Goal: Communication & Community: Answer question/provide support

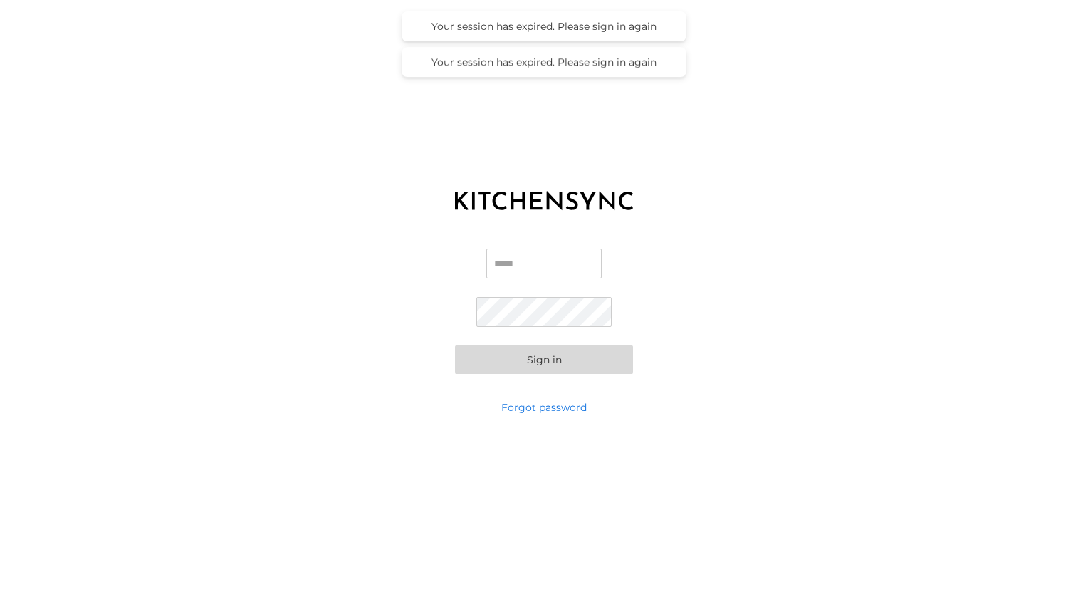
type input "**********"
click at [549, 358] on button "Sign in" at bounding box center [544, 359] width 178 height 28
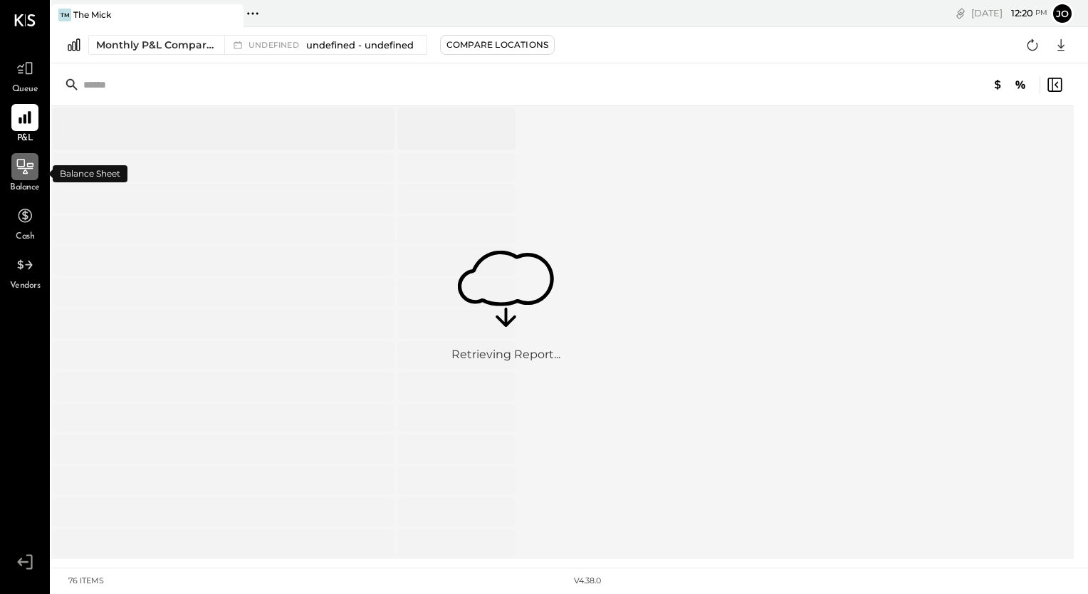
click at [19, 168] on icon at bounding box center [26, 168] width 16 height 1
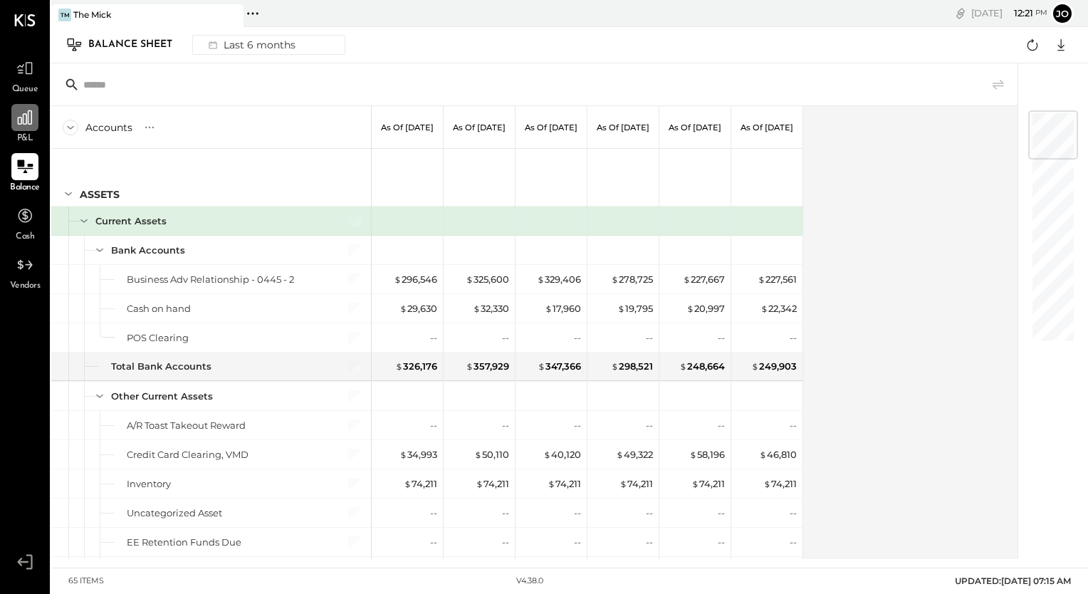
click at [27, 121] on icon at bounding box center [25, 117] width 19 height 19
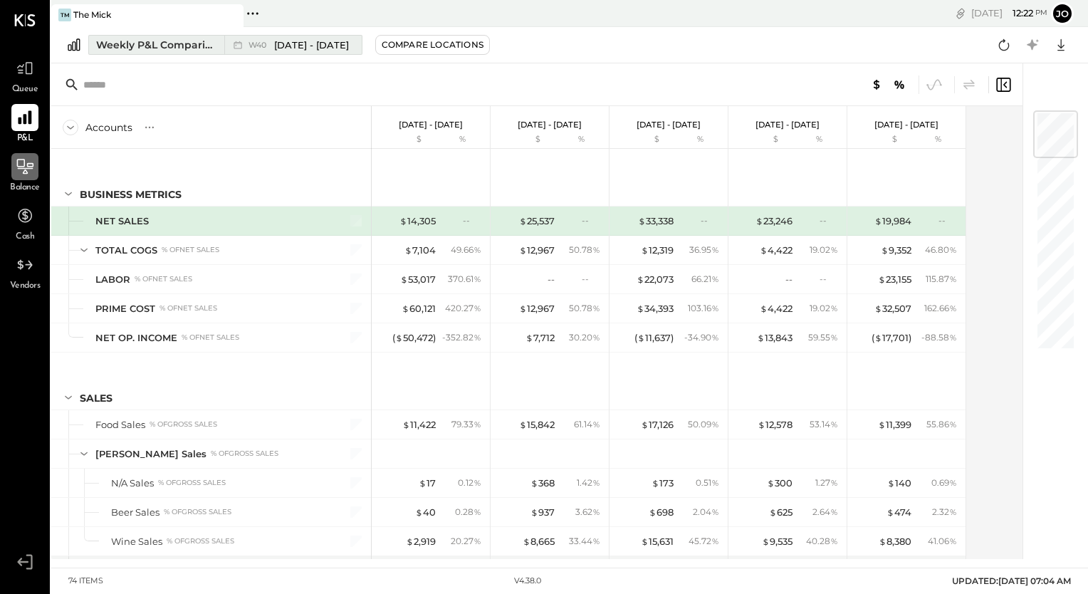
click at [300, 41] on span "[DATE] - [DATE]" at bounding box center [311, 45] width 75 height 14
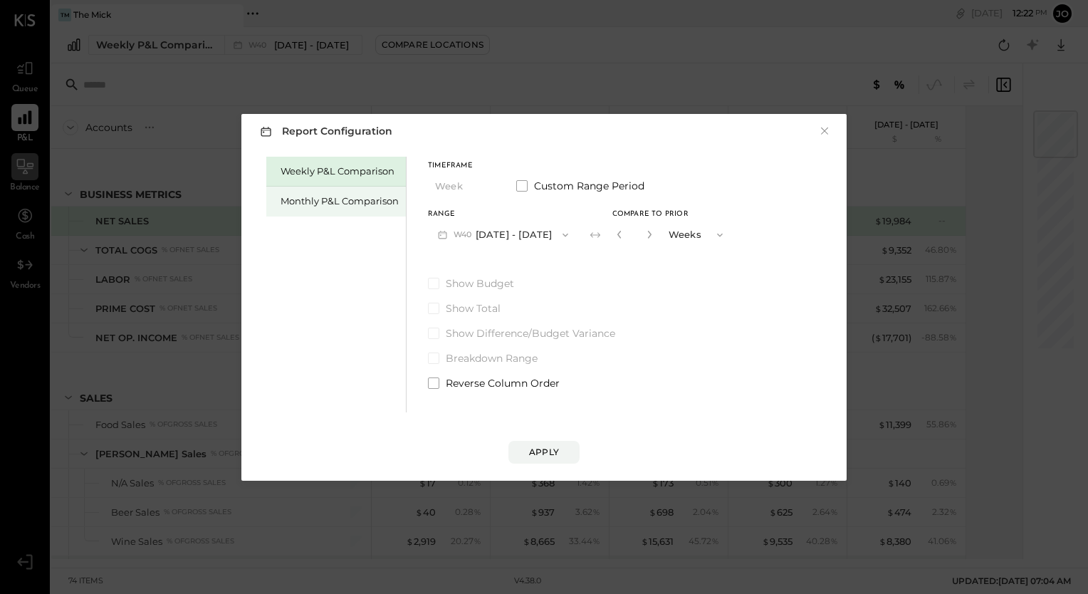
click at [345, 206] on div "Monthly P&L Comparison" at bounding box center [339, 201] width 118 height 14
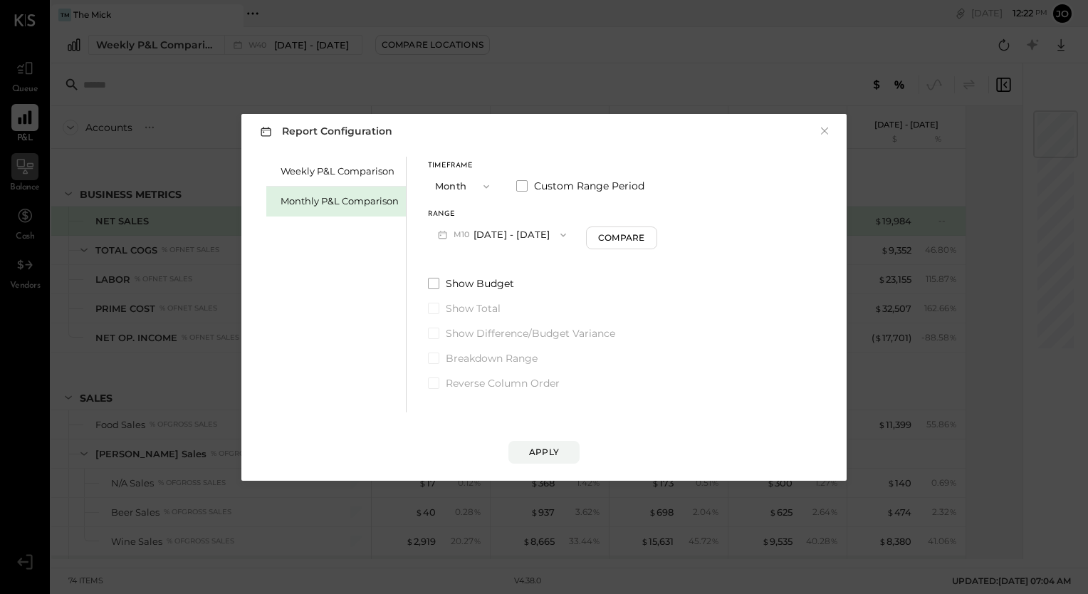
click at [557, 234] on icon "button" at bounding box center [562, 234] width 11 height 11
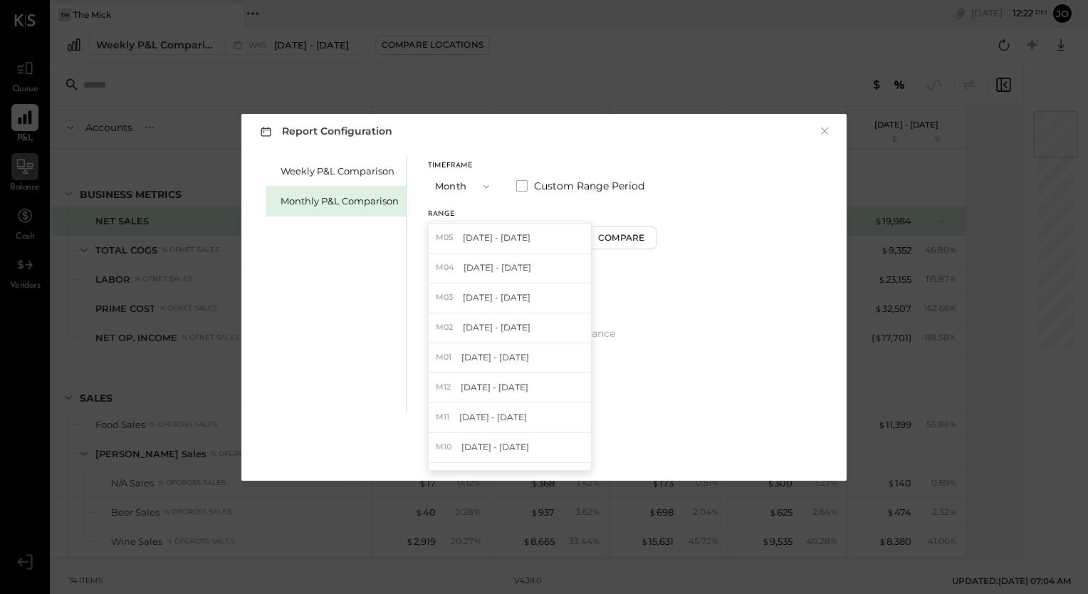
scroll to position [151, 0]
click at [487, 360] on div "M01 [DATE] - [DATE]" at bounding box center [510, 355] width 162 height 30
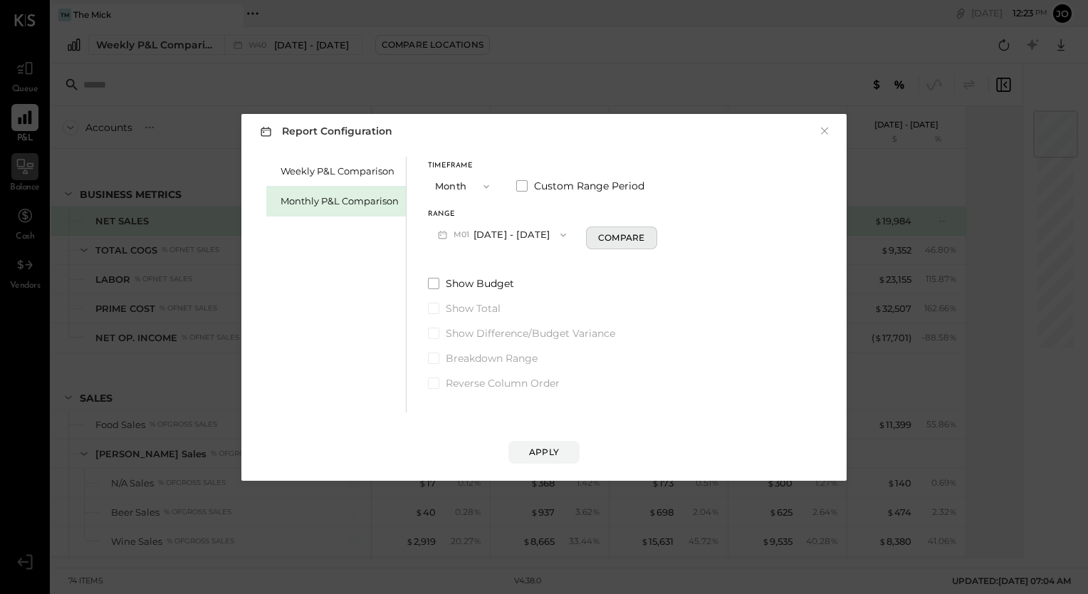
click at [621, 238] on div "Compare" at bounding box center [621, 237] width 46 height 12
click at [715, 234] on icon "button" at bounding box center [718, 235] width 6 height 4
click at [686, 230] on span "Months" at bounding box center [687, 234] width 33 height 9
click at [586, 237] on icon at bounding box center [593, 235] width 14 height 14
click at [712, 232] on icon "button" at bounding box center [717, 234] width 11 height 11
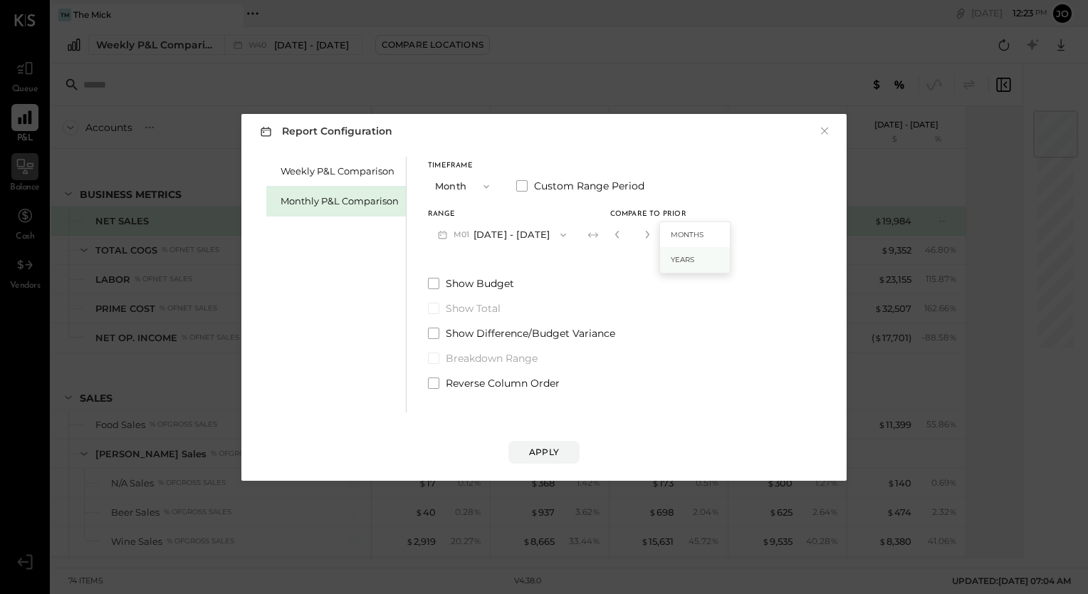
click at [678, 255] on div "Years" at bounding box center [695, 260] width 70 height 26
click at [510, 233] on button "M01 [DATE] - [DATE]" at bounding box center [502, 234] width 148 height 26
click at [485, 185] on icon "button" at bounding box center [486, 186] width 11 height 11
click at [451, 235] on span "YTD" at bounding box center [446, 236] width 14 height 9
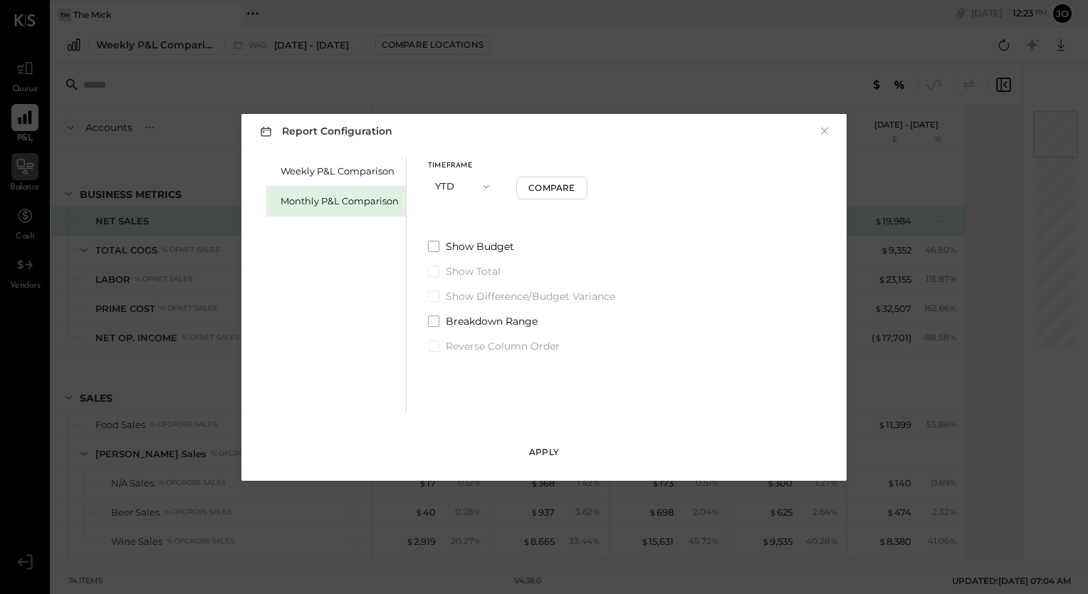
click at [541, 452] on div "Apply" at bounding box center [544, 452] width 30 height 12
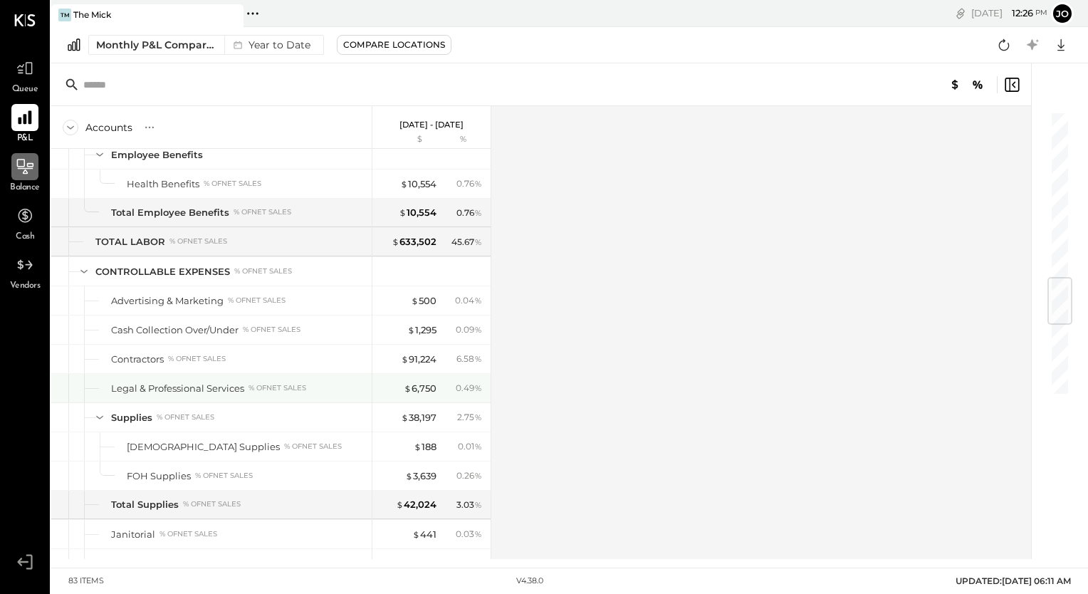
scroll to position [1431, 0]
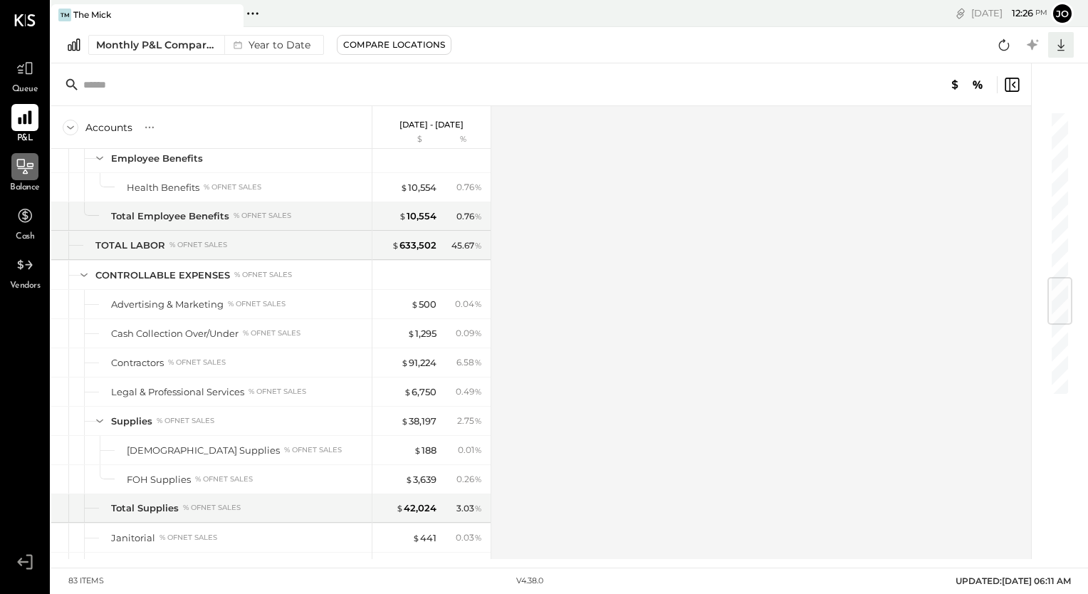
click at [1059, 43] on icon at bounding box center [1060, 45] width 19 height 19
click at [1000, 123] on div "Excel" at bounding box center [1017, 128] width 114 height 30
click at [28, 164] on icon at bounding box center [25, 166] width 16 height 15
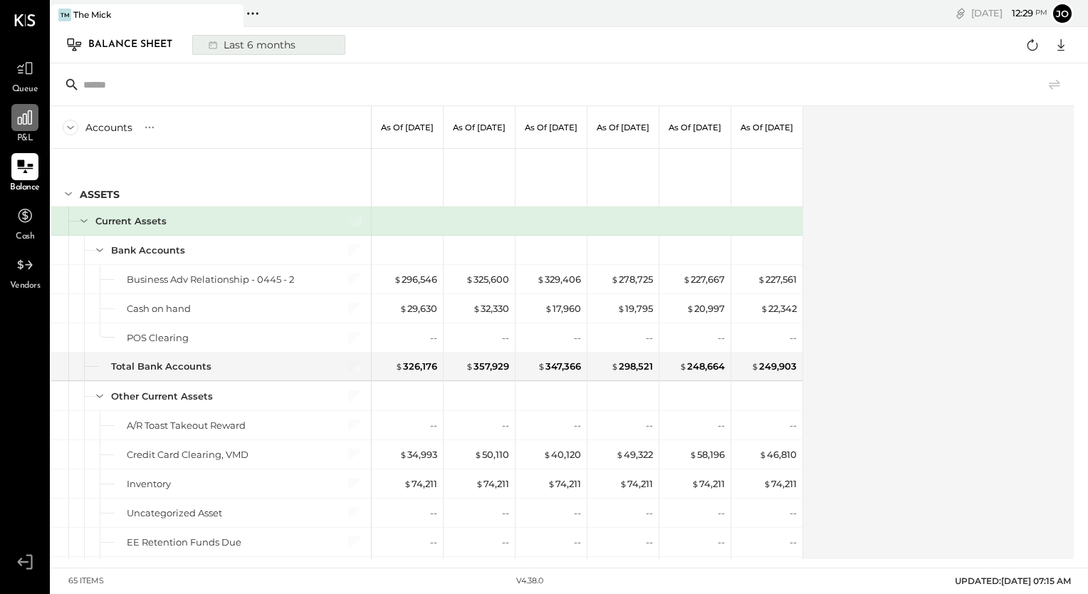
click at [283, 44] on div "Last 6 months" at bounding box center [250, 45] width 101 height 19
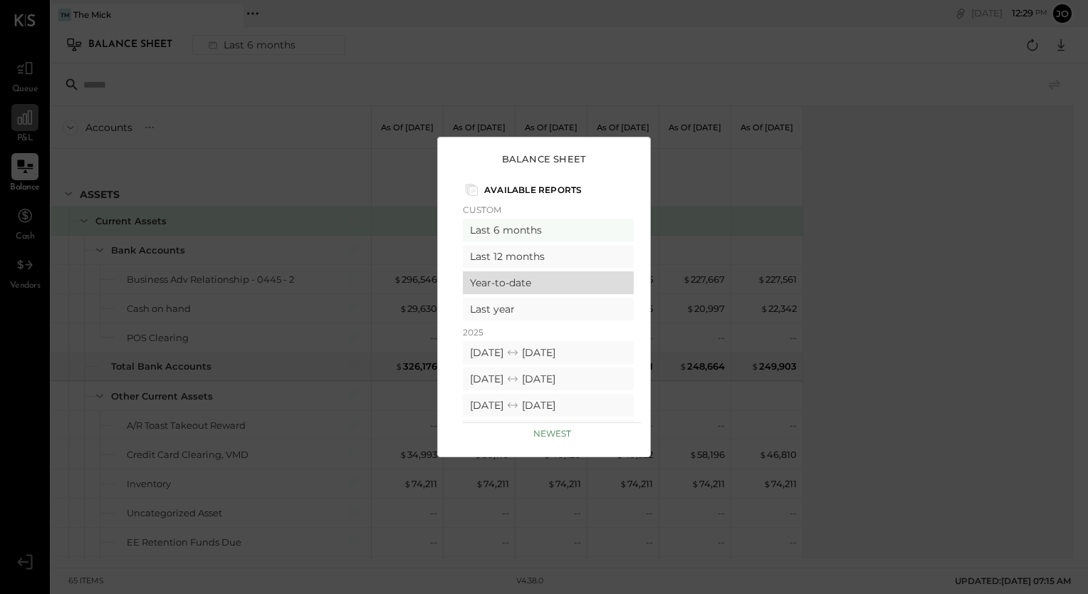
click at [524, 283] on div "Year-to-date" at bounding box center [548, 282] width 171 height 23
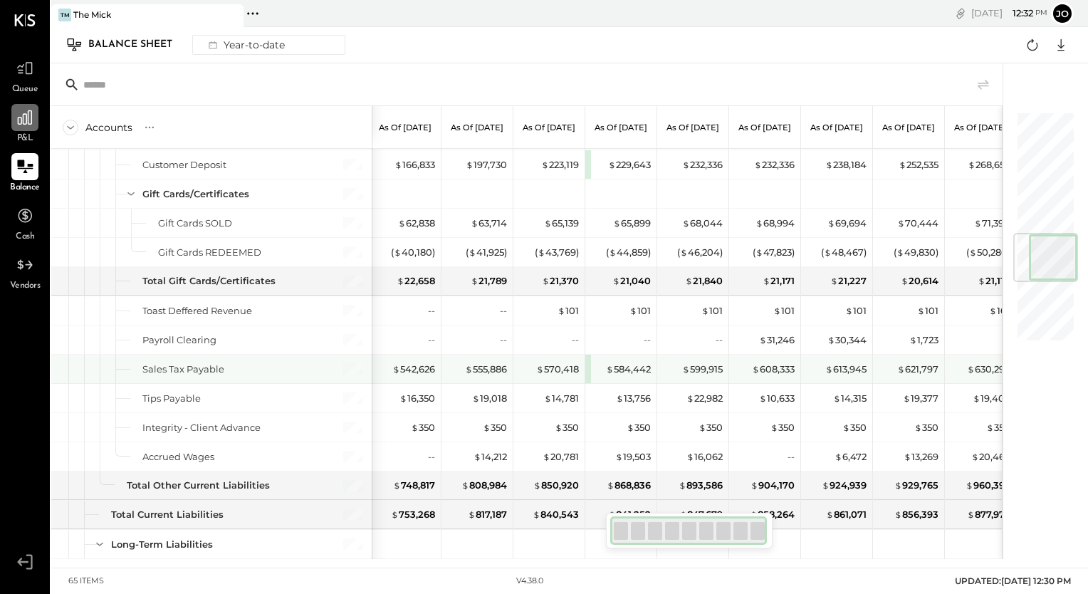
scroll to position [1019, 0]
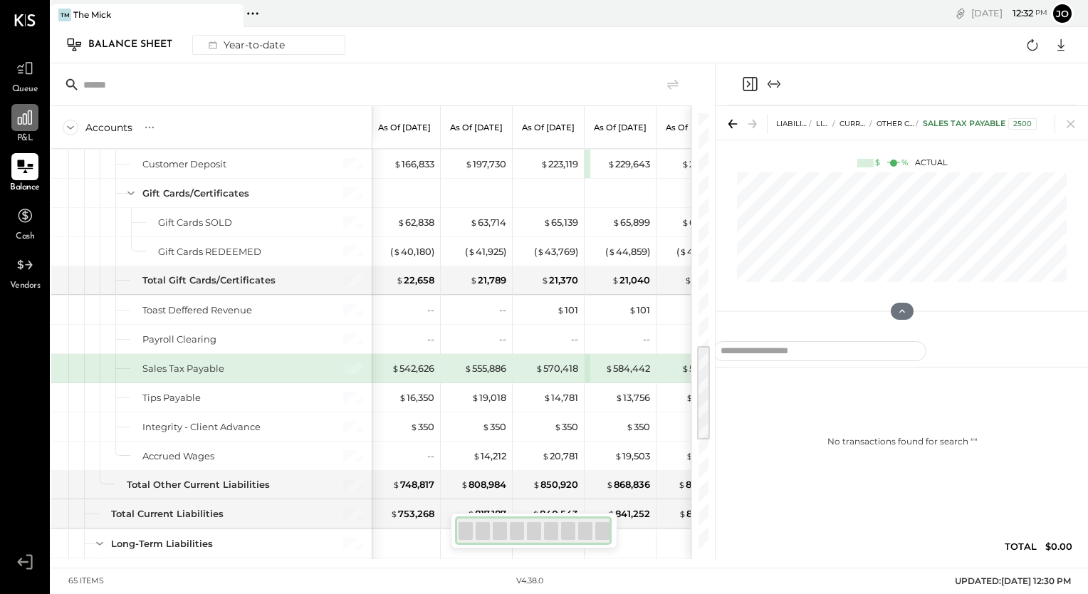
click at [245, 362] on div "Sales Tax Payable" at bounding box center [233, 369] width 182 height 14
click at [1069, 122] on icon at bounding box center [1070, 124] width 8 height 8
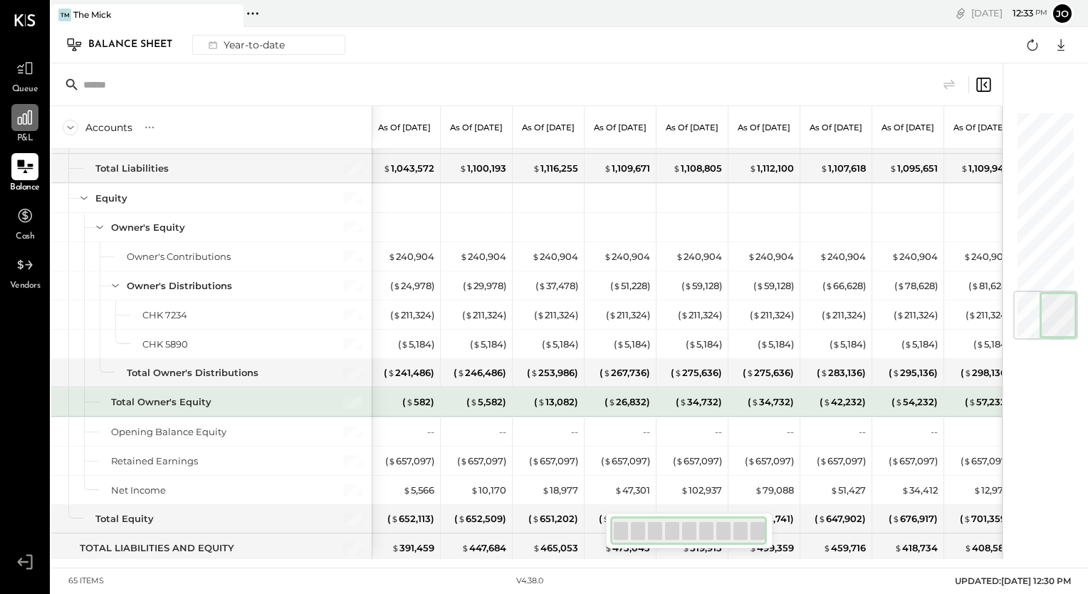
scroll to position [1511, 0]
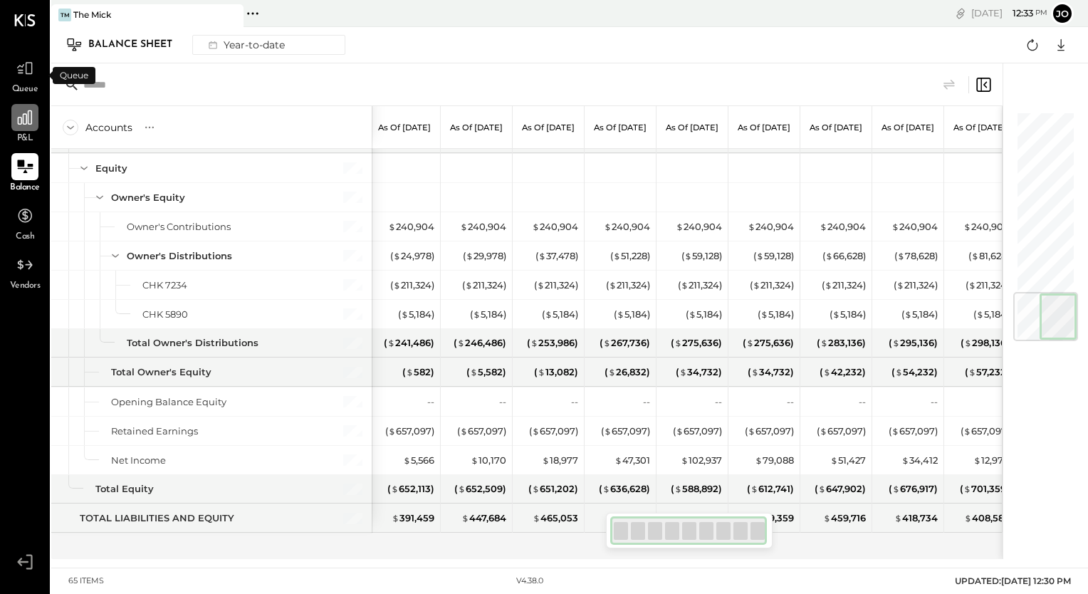
click at [23, 84] on span "Queue" at bounding box center [25, 89] width 26 height 13
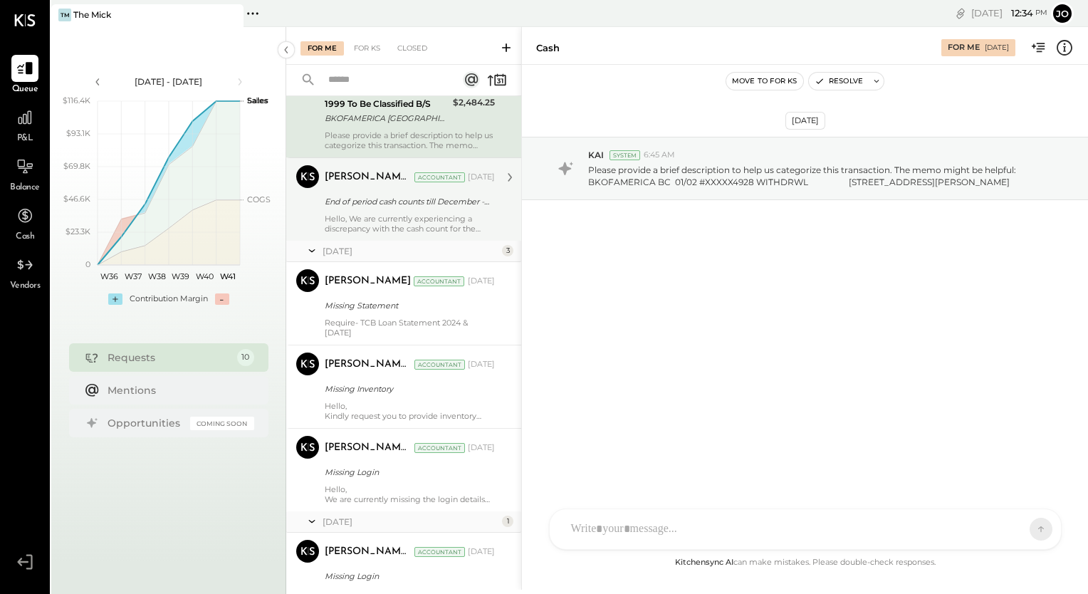
scroll to position [75, 0]
click at [421, 219] on div "Hello, We are currently experiencing a discrepancy with the cash count for the …" at bounding box center [410, 225] width 170 height 20
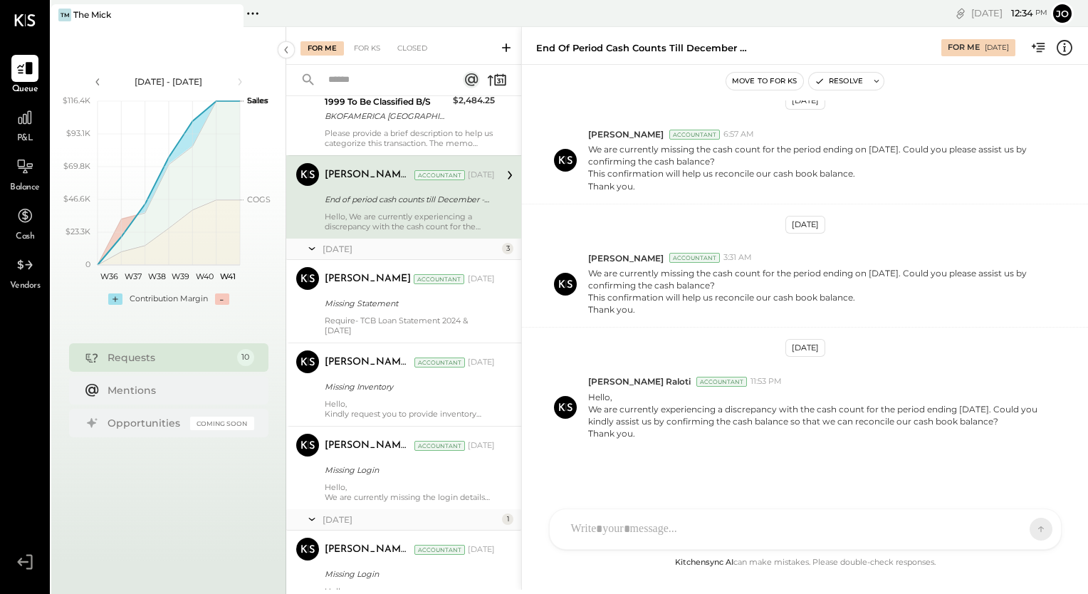
scroll to position [78, 0]
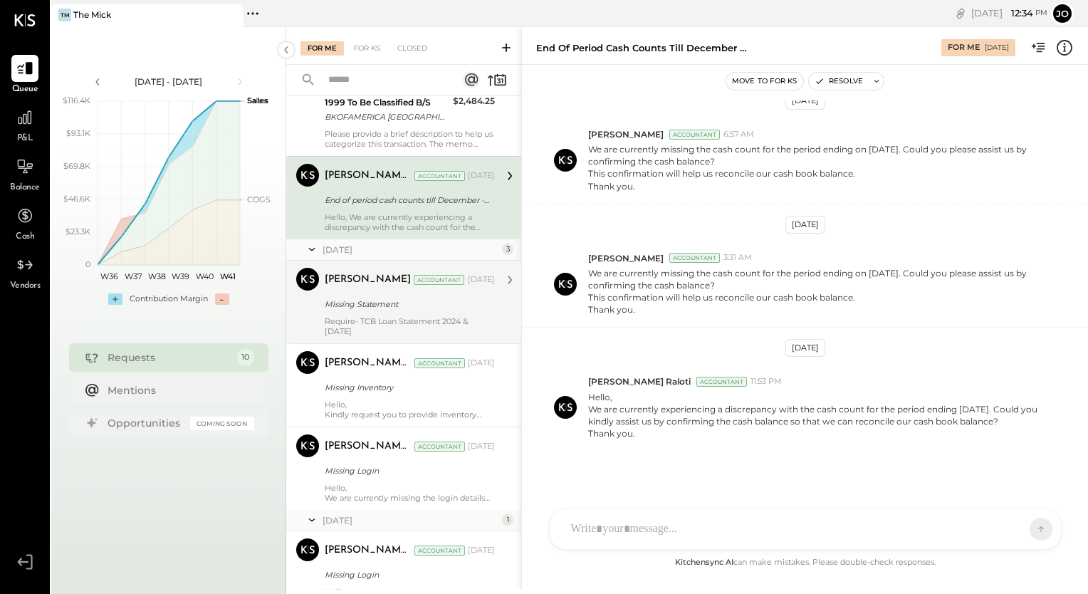
click at [420, 309] on div "Missing Statement" at bounding box center [408, 304] width 166 height 14
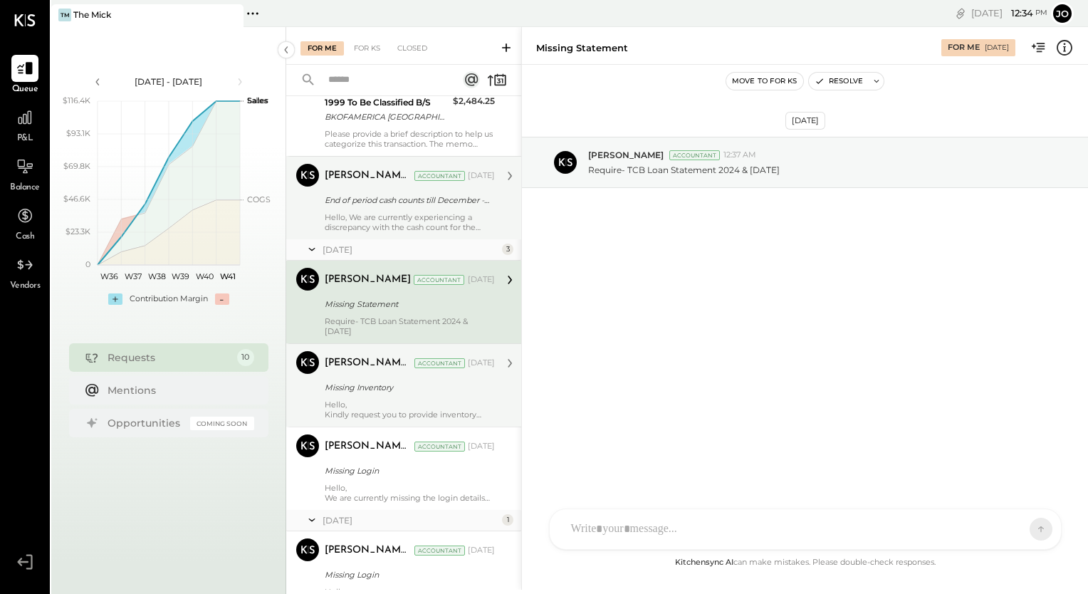
click at [439, 393] on div "Missing Inventory" at bounding box center [408, 387] width 166 height 14
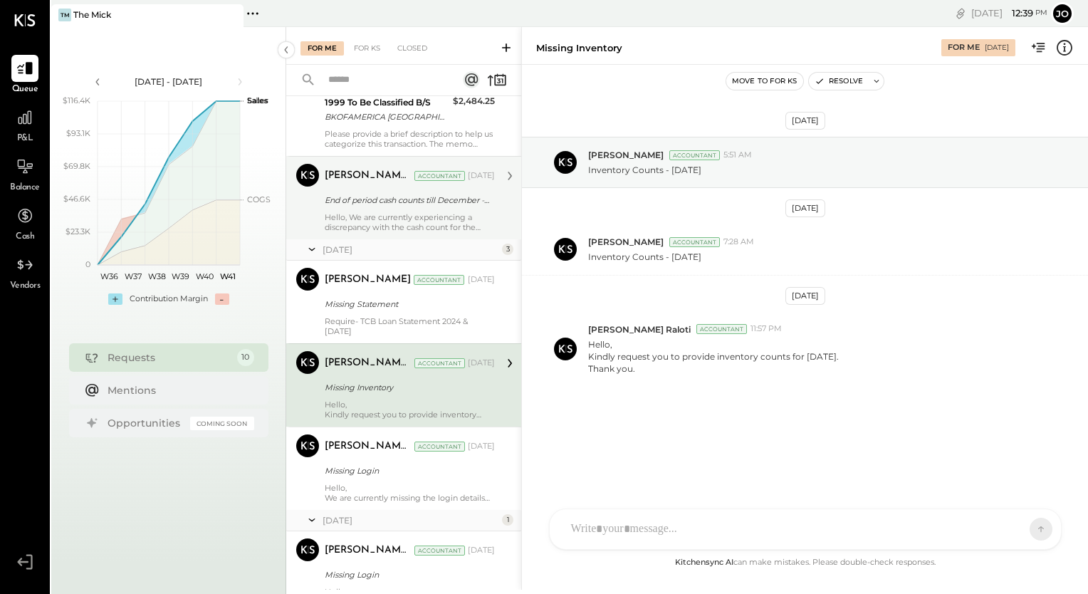
click at [598, 535] on div "RS [PERSON_NAME] HT [PERSON_NAME] R rohit.[PERSON_NAME]+testing_employee A admi…" at bounding box center [805, 528] width 513 height 41
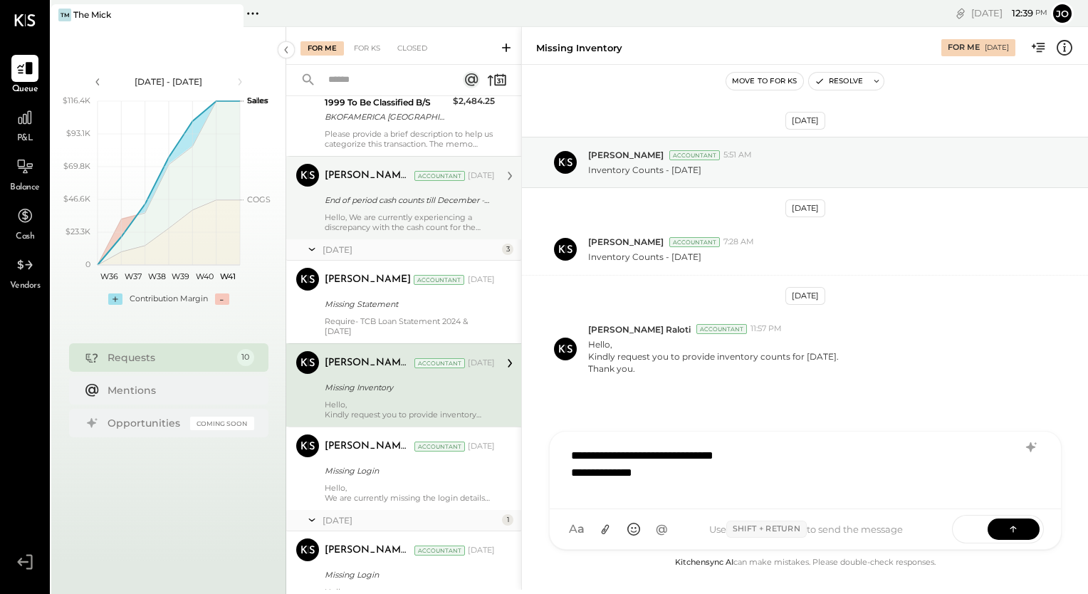
click at [612, 471] on div "**********" at bounding box center [787, 472] width 433 height 17
click at [618, 471] on div "**********" at bounding box center [787, 472] width 433 height 17
click at [644, 482] on div "**********" at bounding box center [787, 481] width 433 height 17
click at [669, 483] on div "**********" at bounding box center [787, 481] width 433 height 17
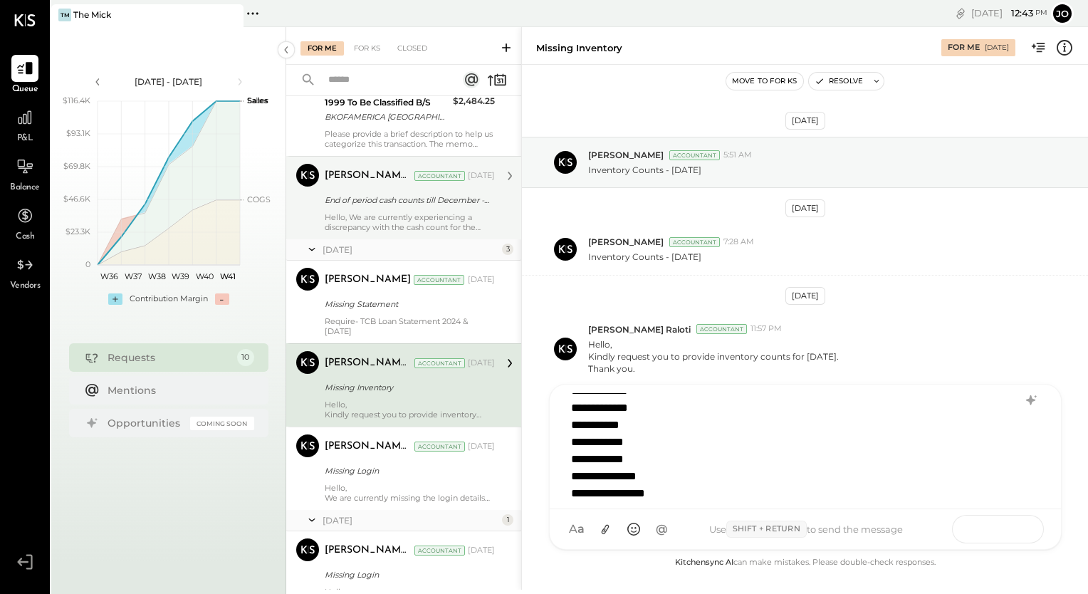
click at [1012, 530] on icon at bounding box center [1013, 528] width 14 height 14
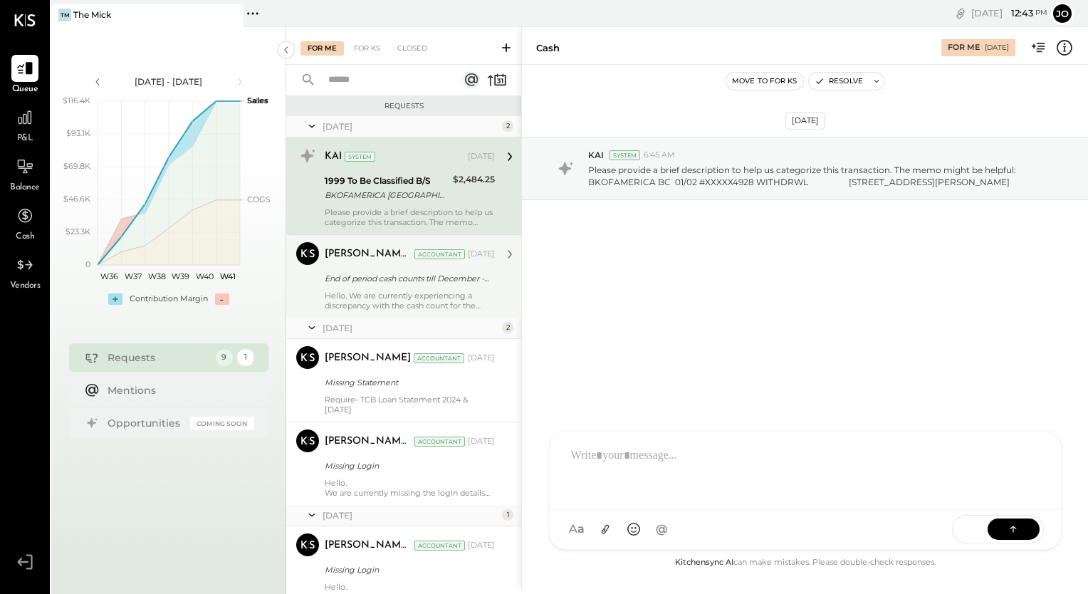
click at [385, 284] on div "End of period cash counts till December - 2024." at bounding box center [408, 278] width 166 height 14
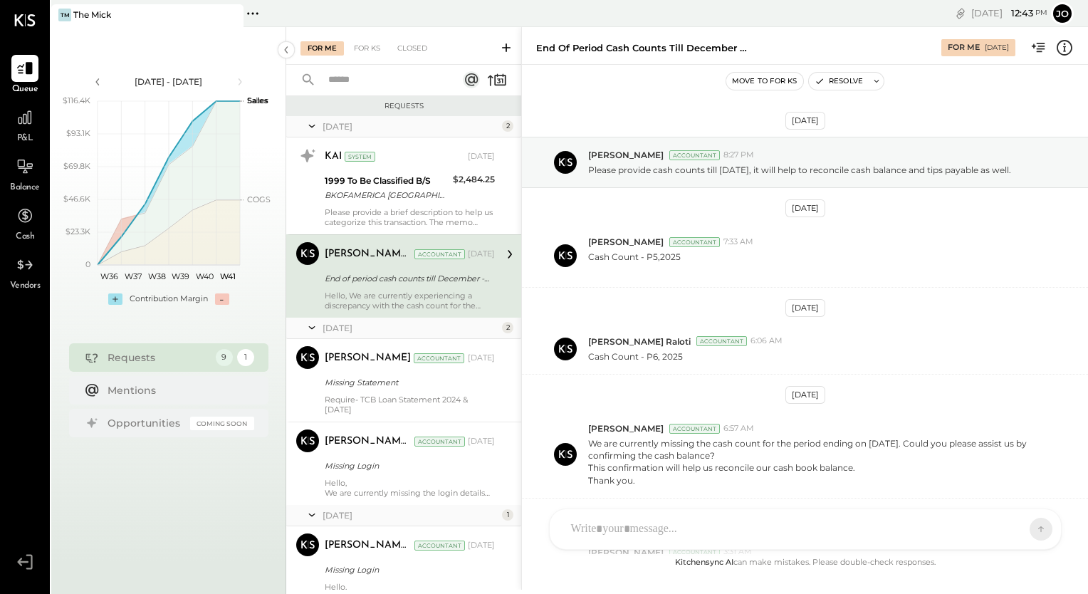
scroll to position [294, 0]
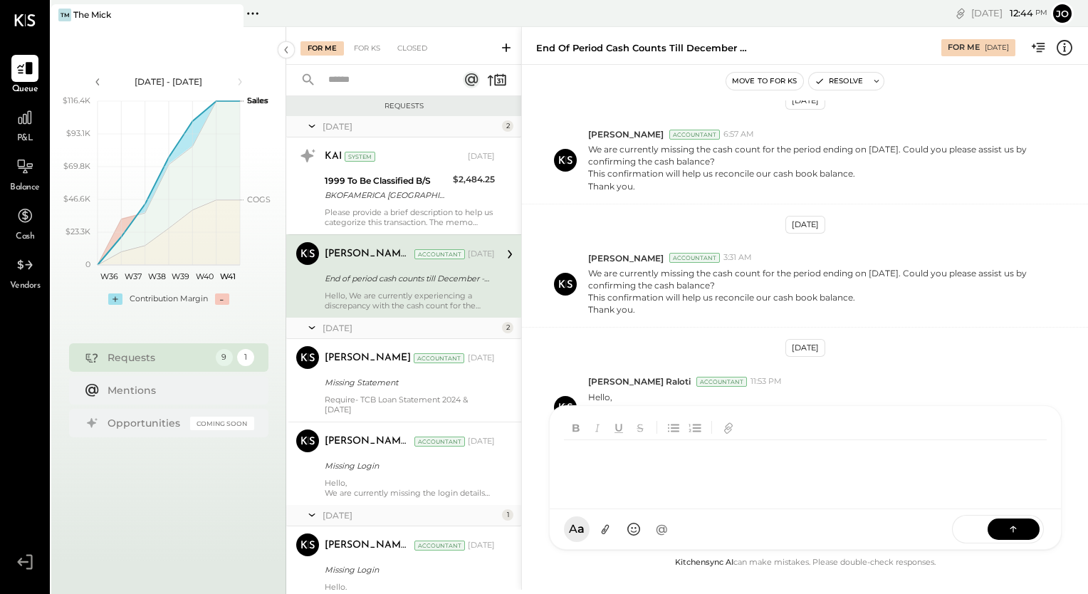
click at [601, 531] on div "RS [PERSON_NAME] HT [PERSON_NAME] R rohit.[PERSON_NAME]+testing_employee A admi…" at bounding box center [805, 477] width 513 height 145
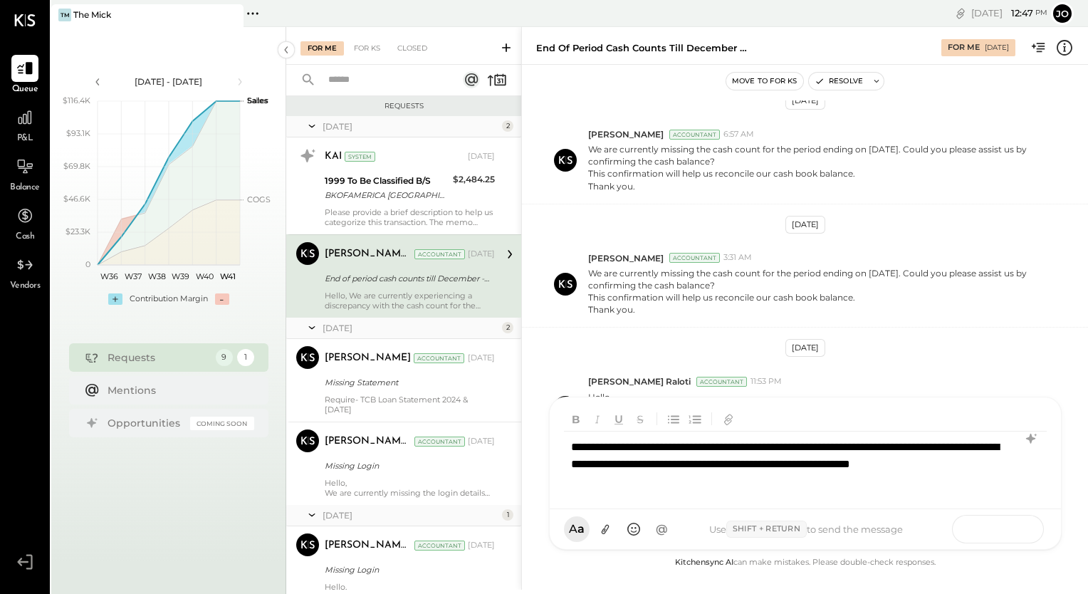
click at [1005, 529] on button at bounding box center [1013, 528] width 52 height 21
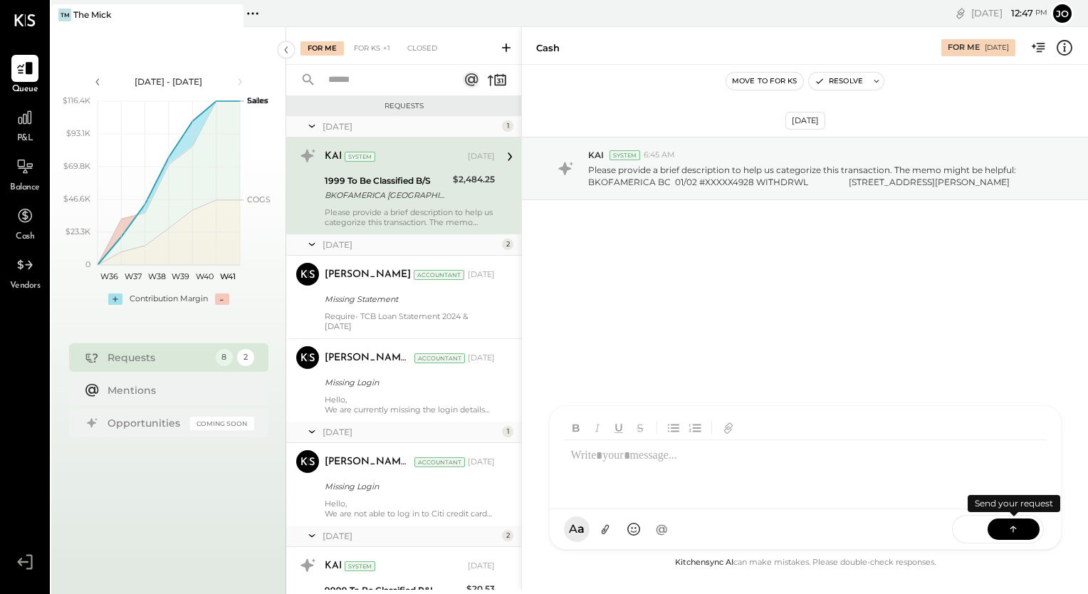
click at [1005, 529] on button at bounding box center [1013, 528] width 52 height 21
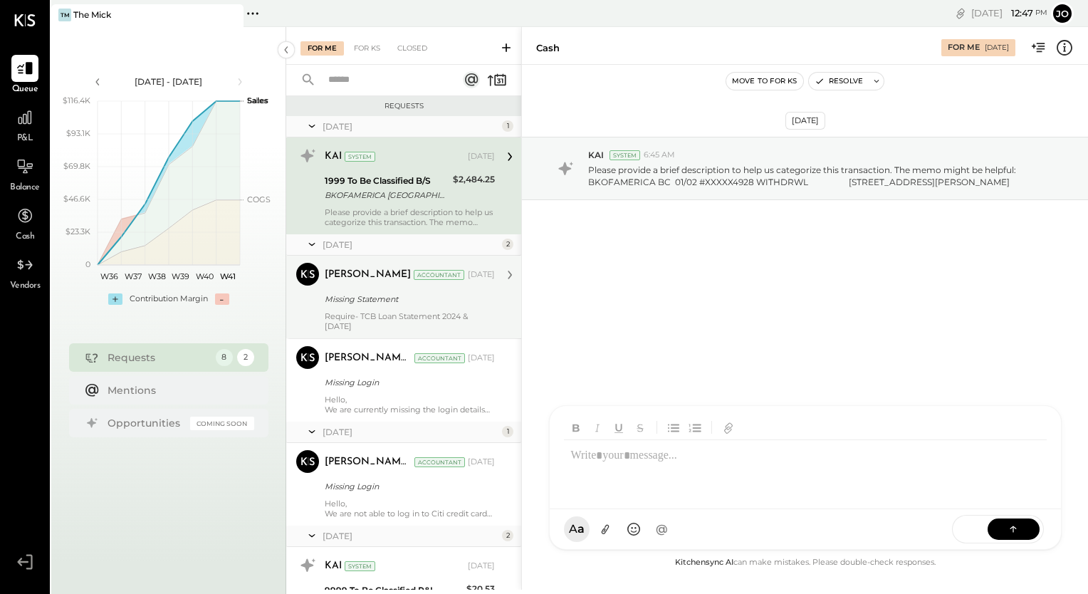
click at [421, 303] on div "Missing Statement" at bounding box center [408, 299] width 166 height 14
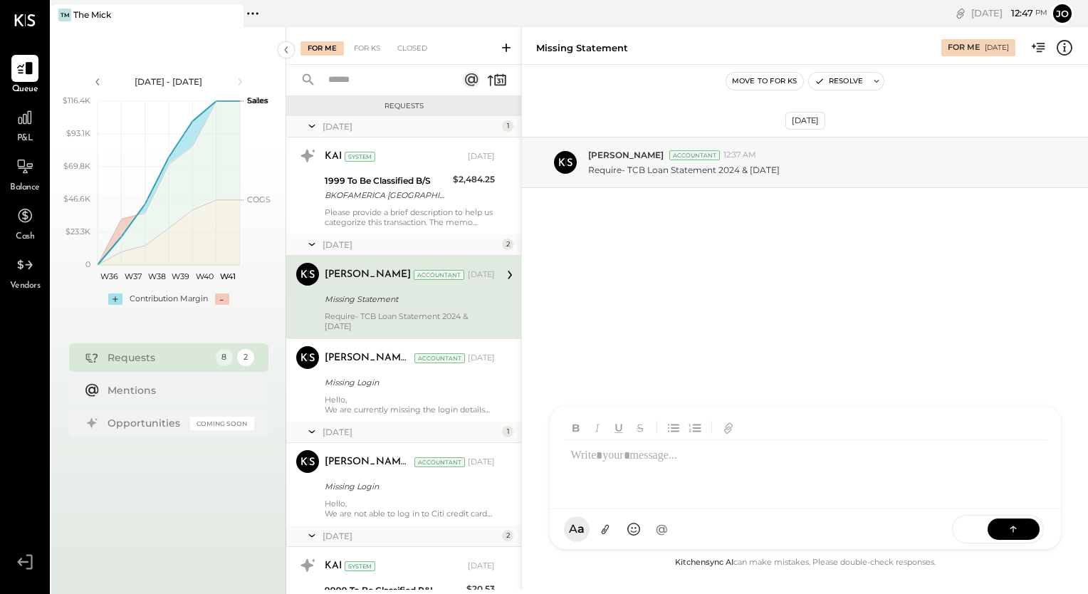
click at [421, 303] on div "Missing Statement" at bounding box center [408, 299] width 166 height 14
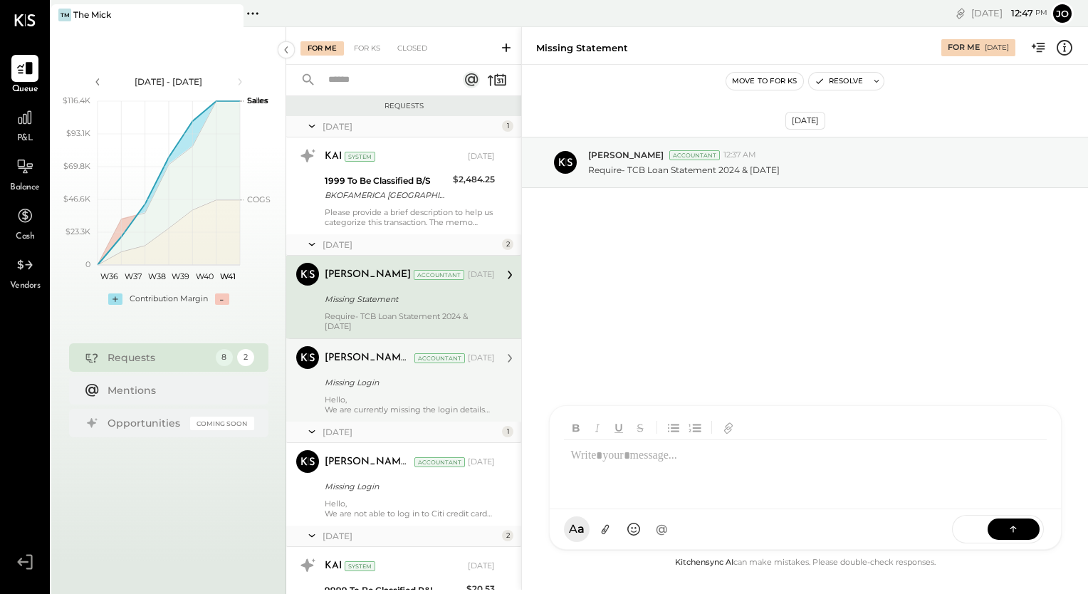
click at [411, 385] on div "Missing Login" at bounding box center [408, 382] width 166 height 14
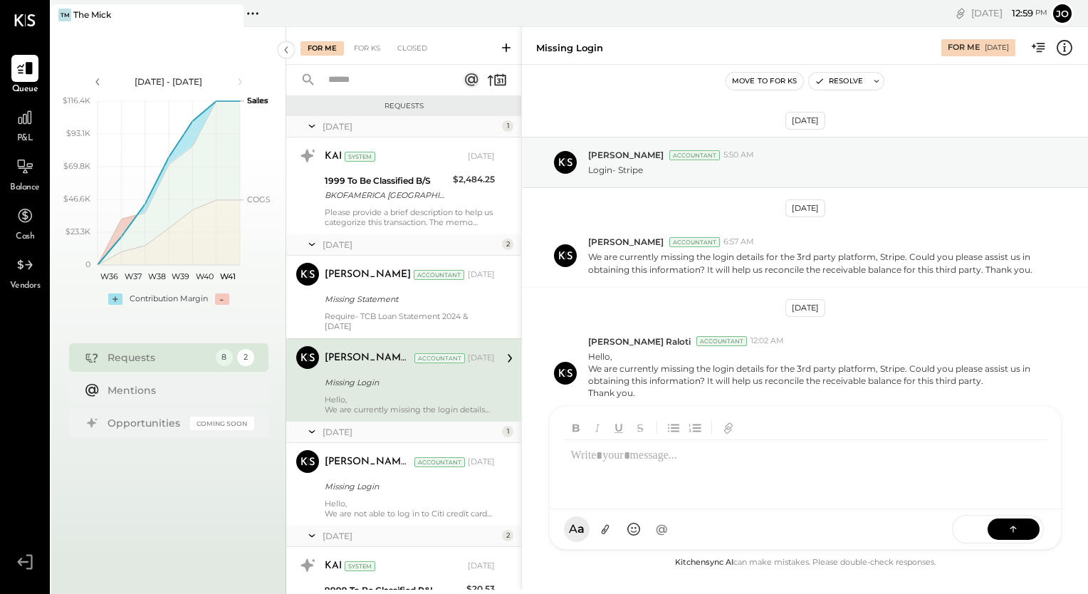
click at [575, 453] on div at bounding box center [805, 468] width 483 height 57
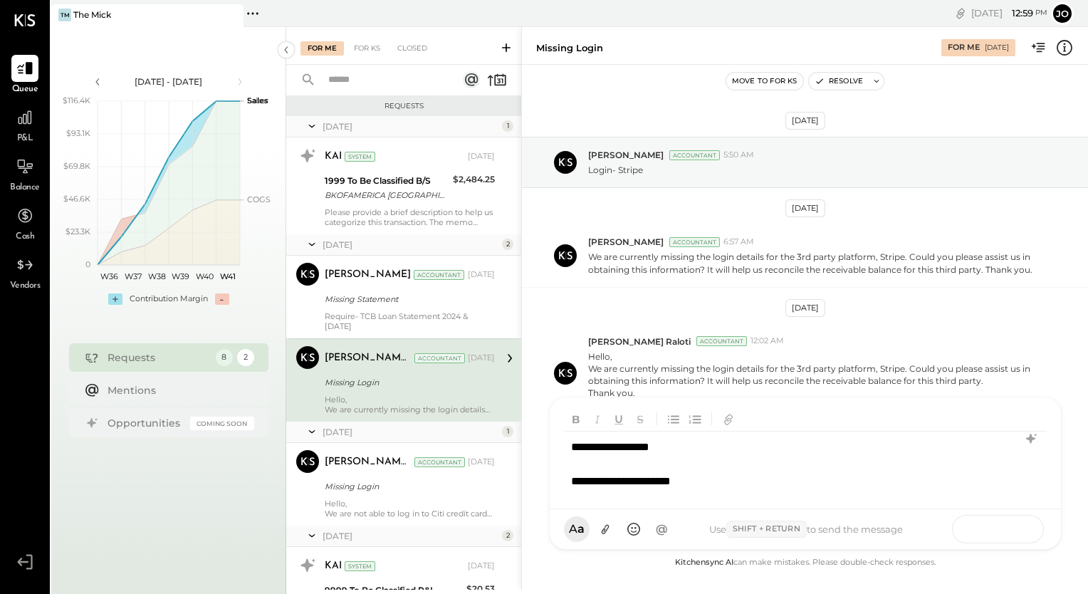
click at [1016, 526] on icon at bounding box center [1013, 528] width 14 height 14
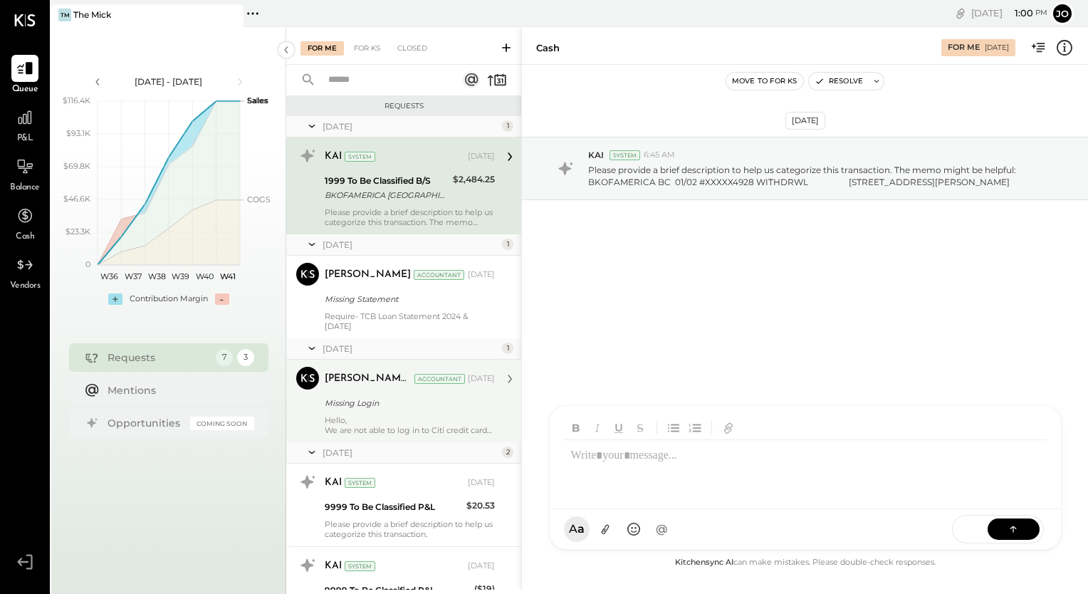
click at [406, 405] on div "Missing Login" at bounding box center [408, 403] width 166 height 14
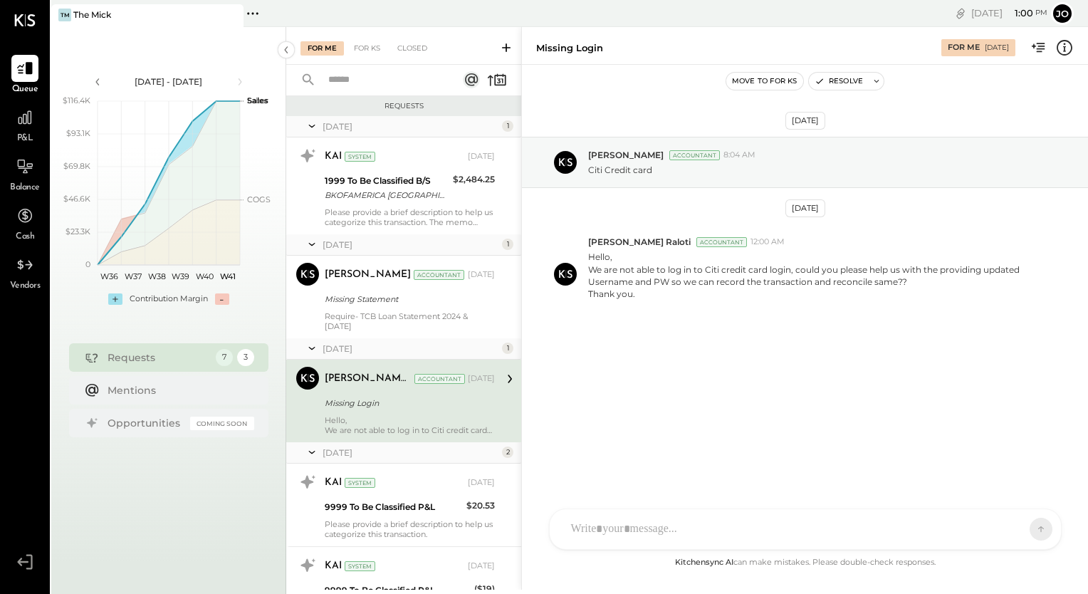
click at [445, 406] on div "Missing Login" at bounding box center [408, 403] width 166 height 14
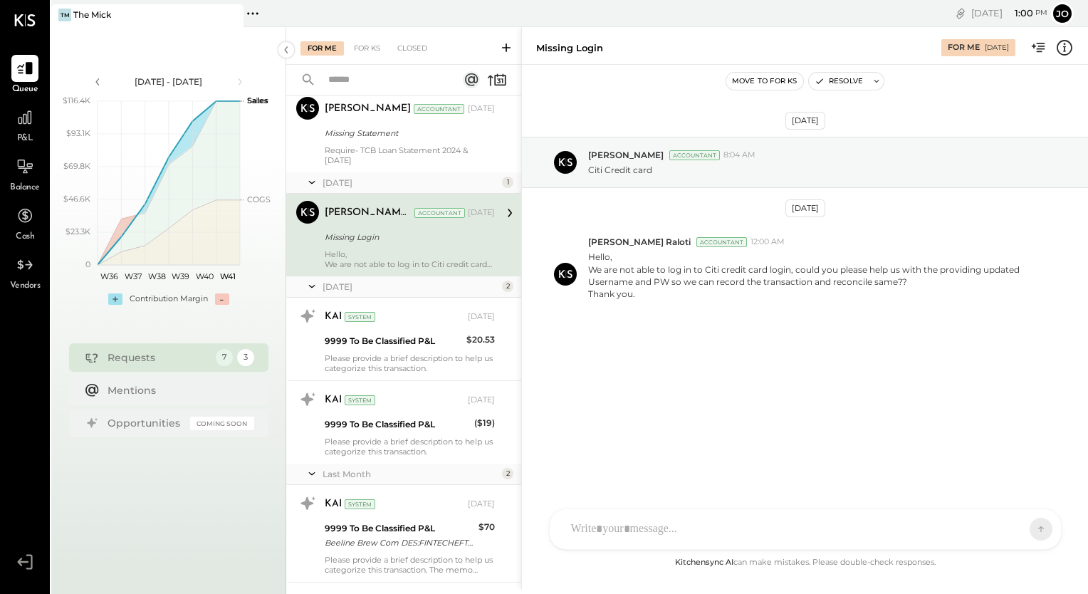
scroll to position [167, 0]
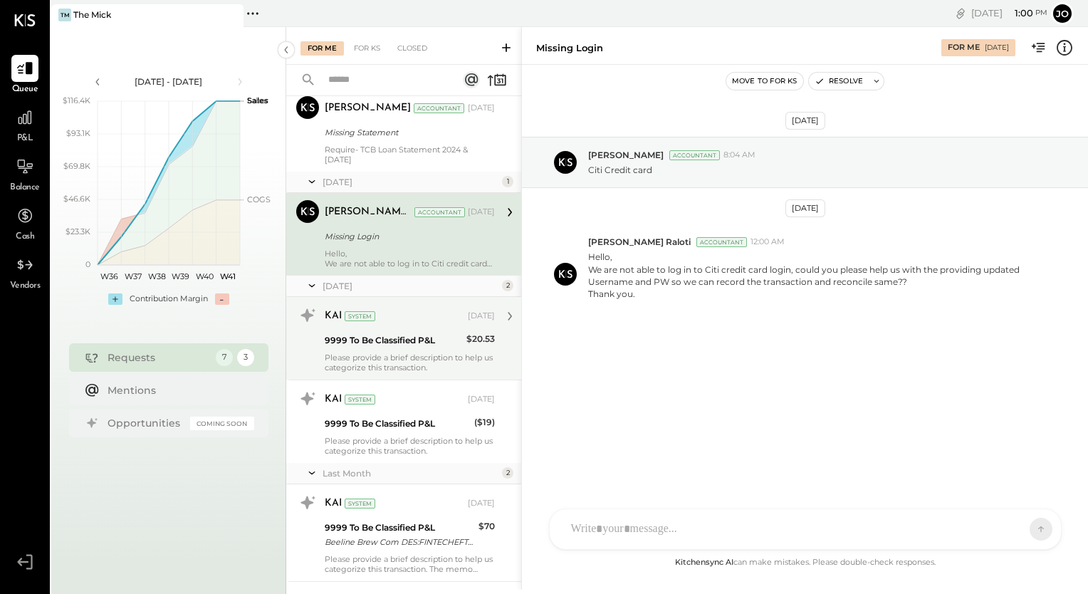
click at [394, 356] on div "Please provide a brief description to help us categorize this transaction." at bounding box center [410, 362] width 170 height 20
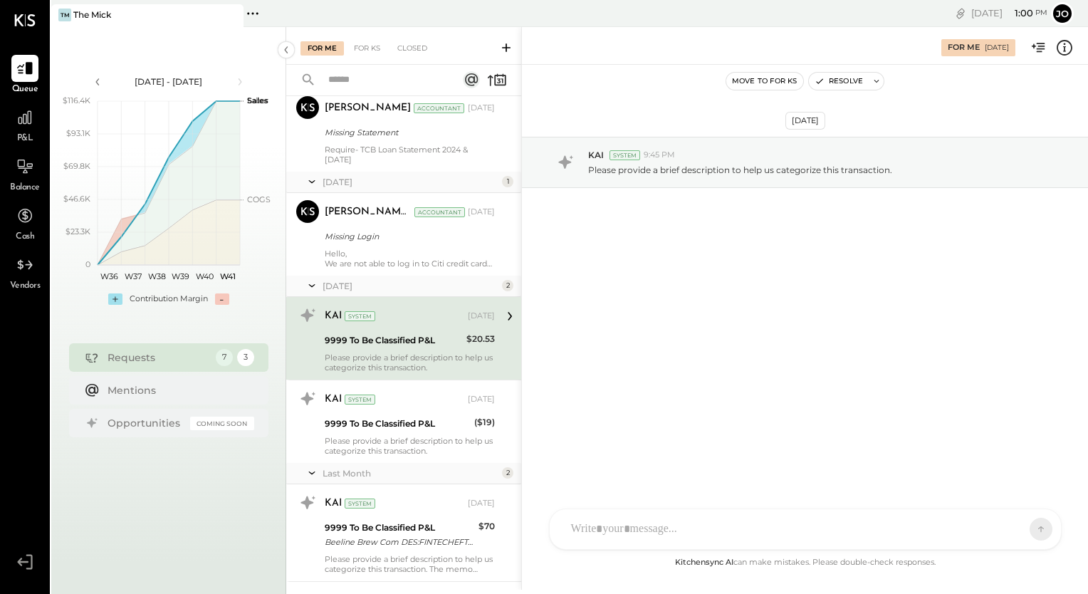
click at [508, 317] on icon at bounding box center [510, 316] width 4 height 9
click at [505, 315] on icon at bounding box center [509, 316] width 19 height 19
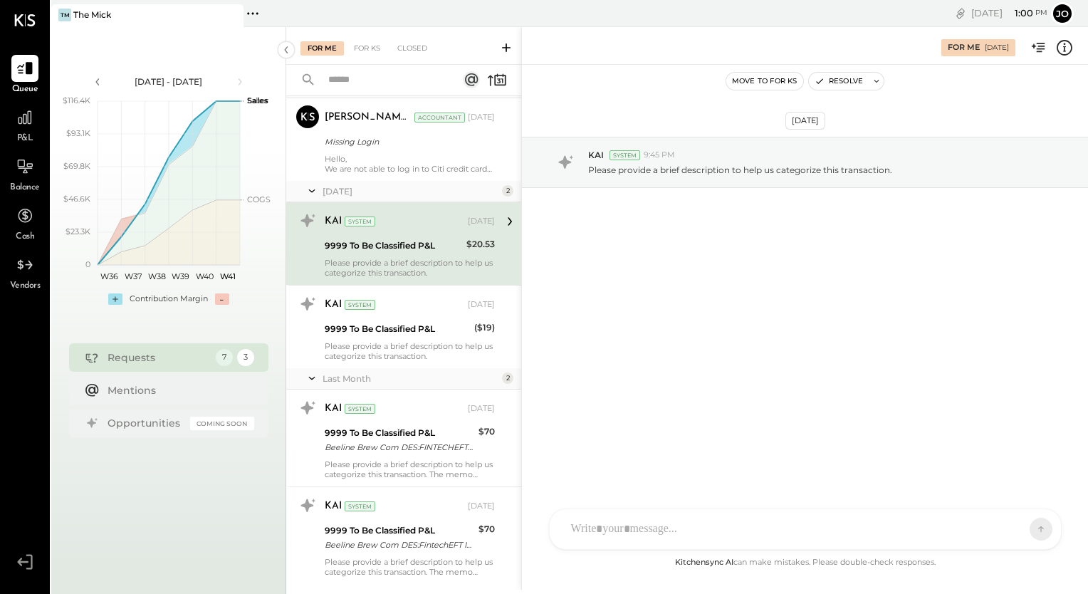
scroll to position [292, 0]
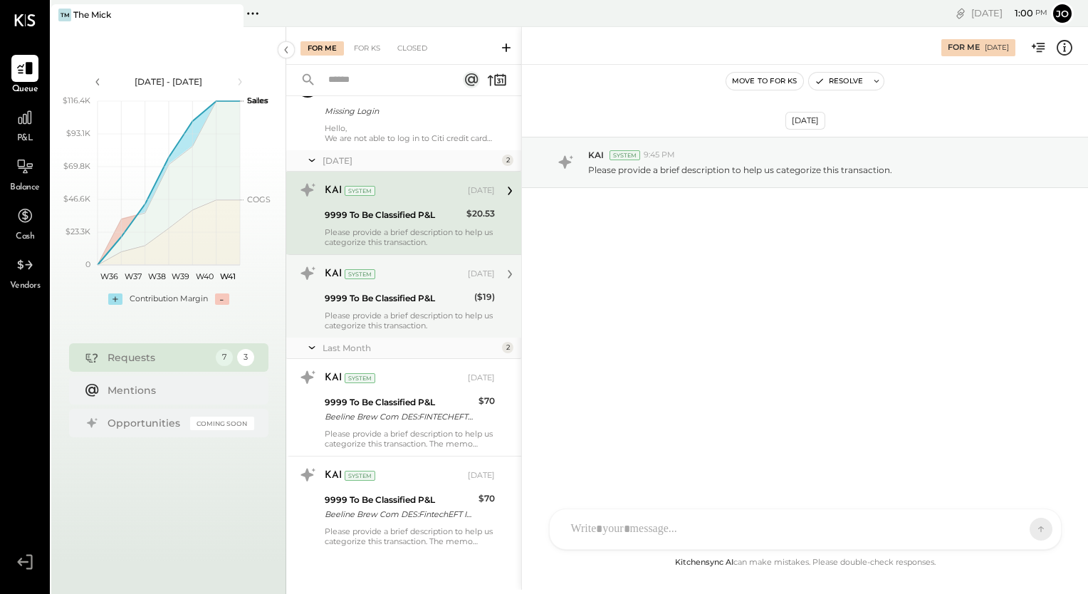
click at [402, 308] on div "KAI System [DATE] 9999 To Be Classified P&L ($19) Please provide a brief descri…" at bounding box center [410, 296] width 170 height 68
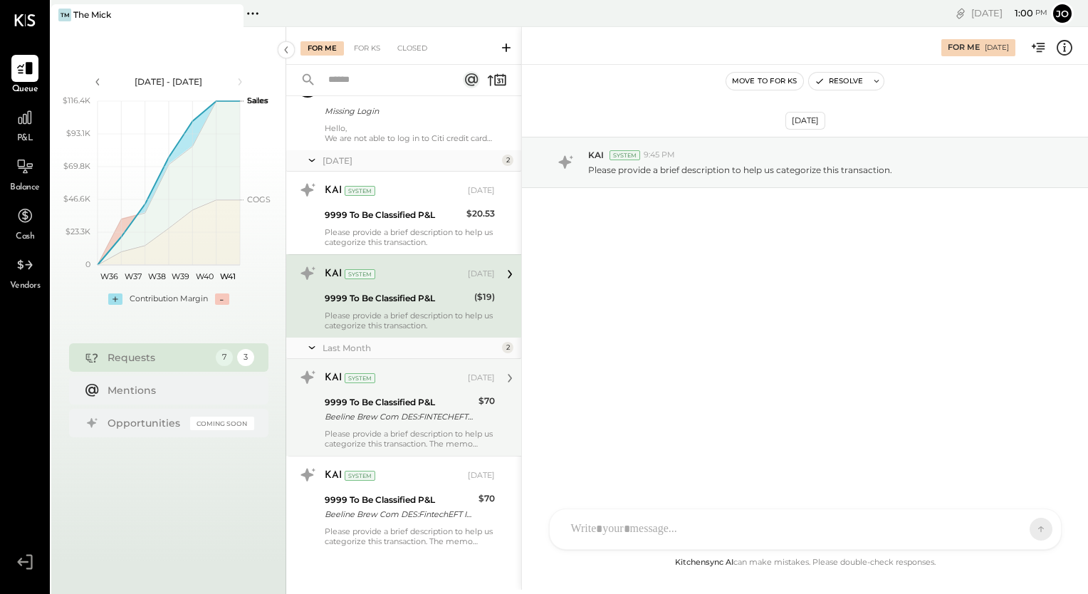
click at [402, 431] on div "Please provide a brief description to help us categorize this transaction. The …" at bounding box center [410, 439] width 170 height 20
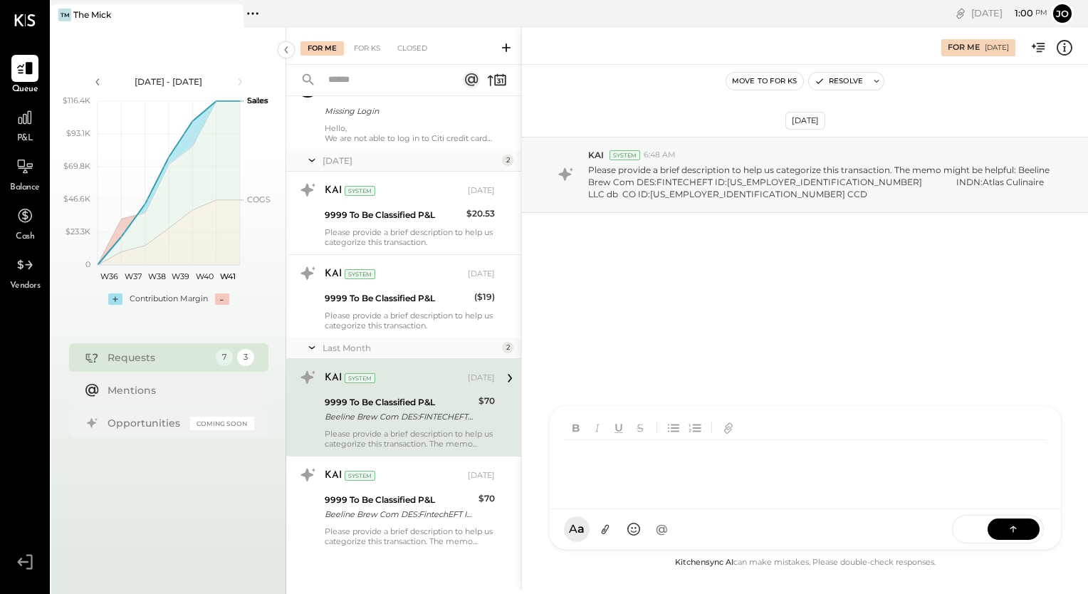
click at [603, 534] on div "RS [PERSON_NAME] HT [PERSON_NAME] R rohit.[PERSON_NAME]+testing_employee A admi…" at bounding box center [805, 477] width 513 height 145
click at [1005, 528] on button at bounding box center [1013, 528] width 52 height 21
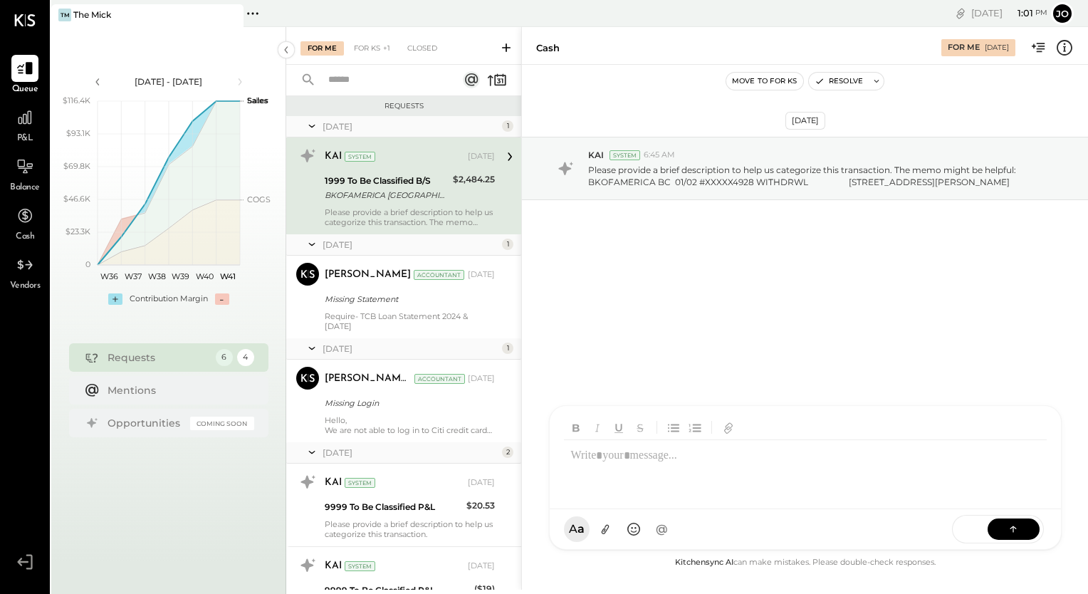
click at [398, 178] on div "1999 To Be Classified B/S" at bounding box center [387, 181] width 124 height 14
click at [590, 530] on div "RS [PERSON_NAME] HT [PERSON_NAME] R rohit.[PERSON_NAME]+testing_employee A admi…" at bounding box center [805, 528] width 513 height 41
click at [1014, 529] on icon at bounding box center [1013, 528] width 14 height 14
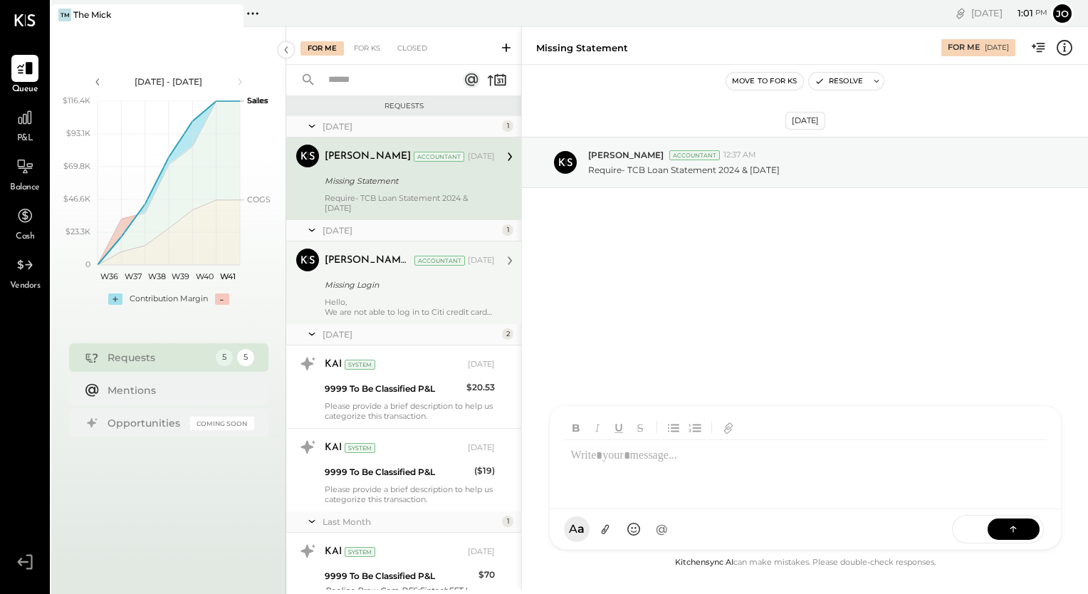
click at [399, 297] on div "Hello, We are not able to log in to Citi credit card login, could you please he…" at bounding box center [410, 307] width 170 height 20
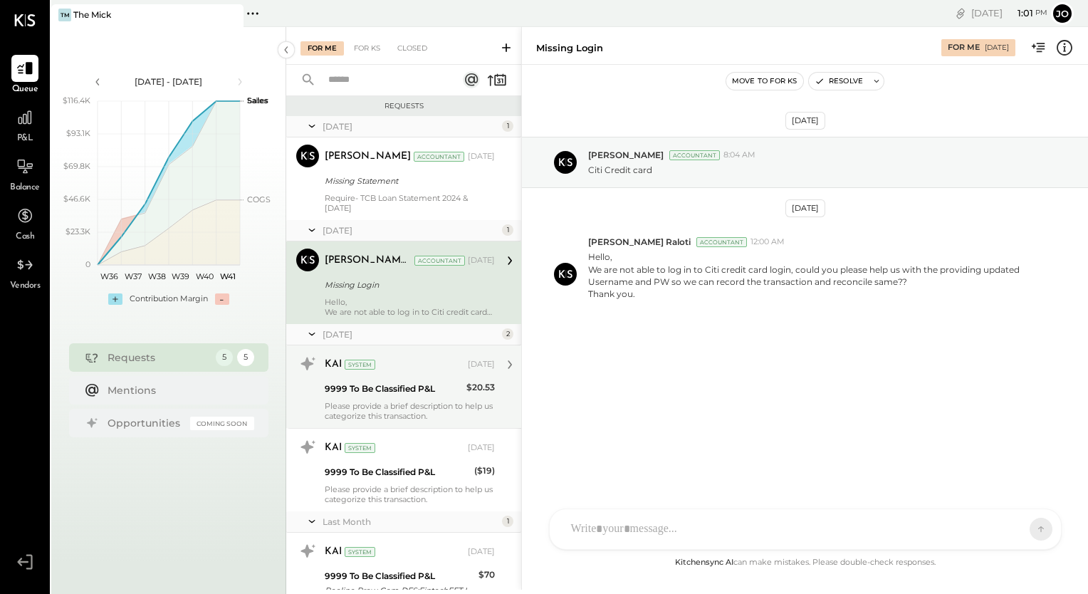
click at [402, 406] on div "Please provide a brief description to help us categorize this transaction." at bounding box center [410, 411] width 170 height 20
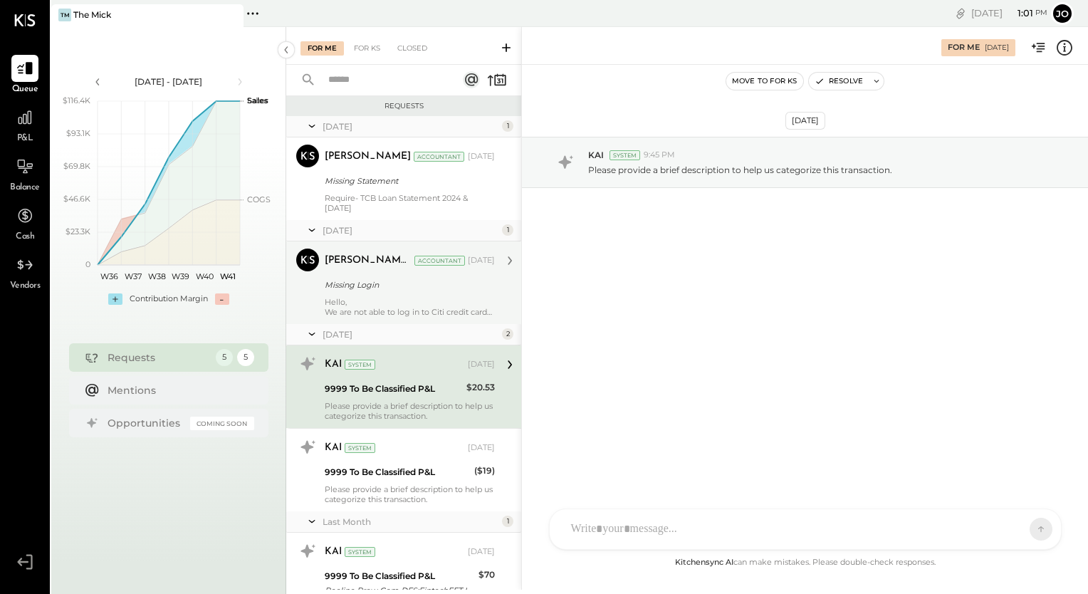
click at [643, 533] on div "RS [PERSON_NAME] HT [PERSON_NAME] R rohit.[PERSON_NAME]+testing_employee A admi…" at bounding box center [805, 528] width 513 height 41
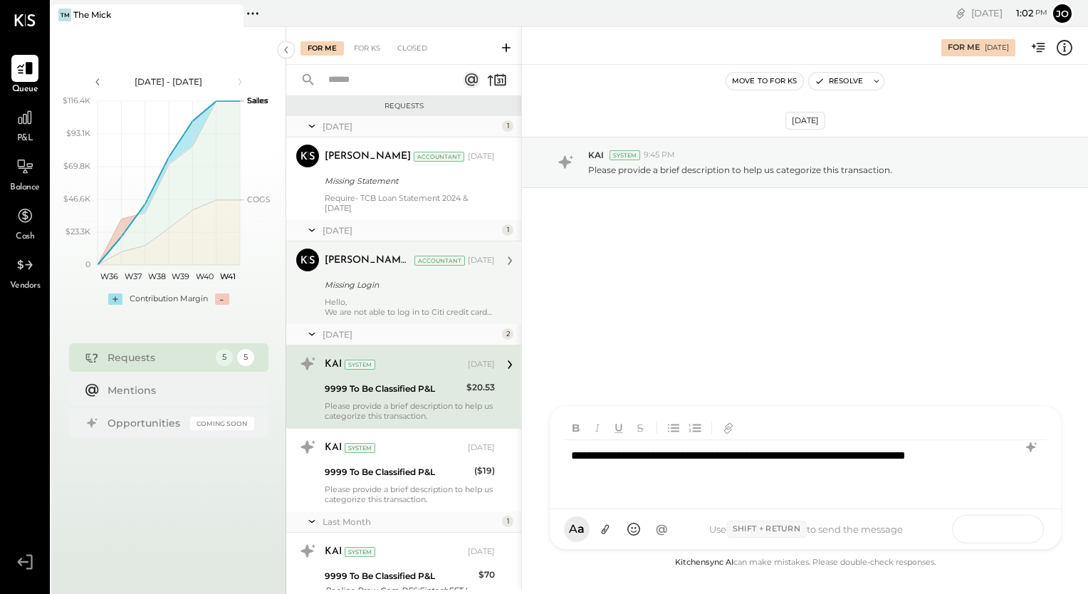
click at [1009, 526] on icon at bounding box center [1013, 528] width 14 height 14
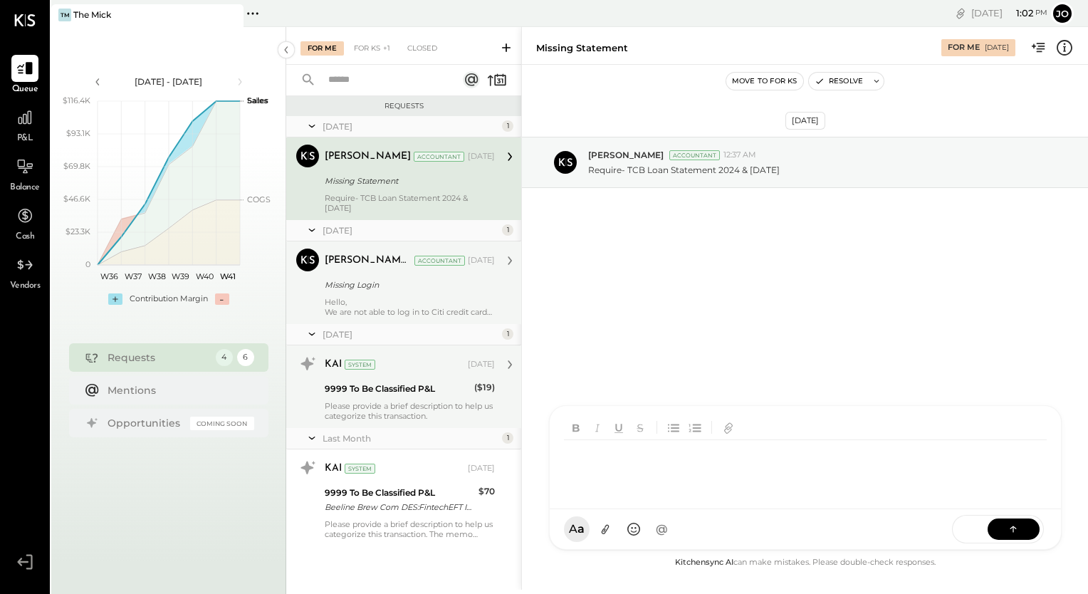
click at [404, 375] on div "KAI System [DATE]" at bounding box center [410, 364] width 170 height 24
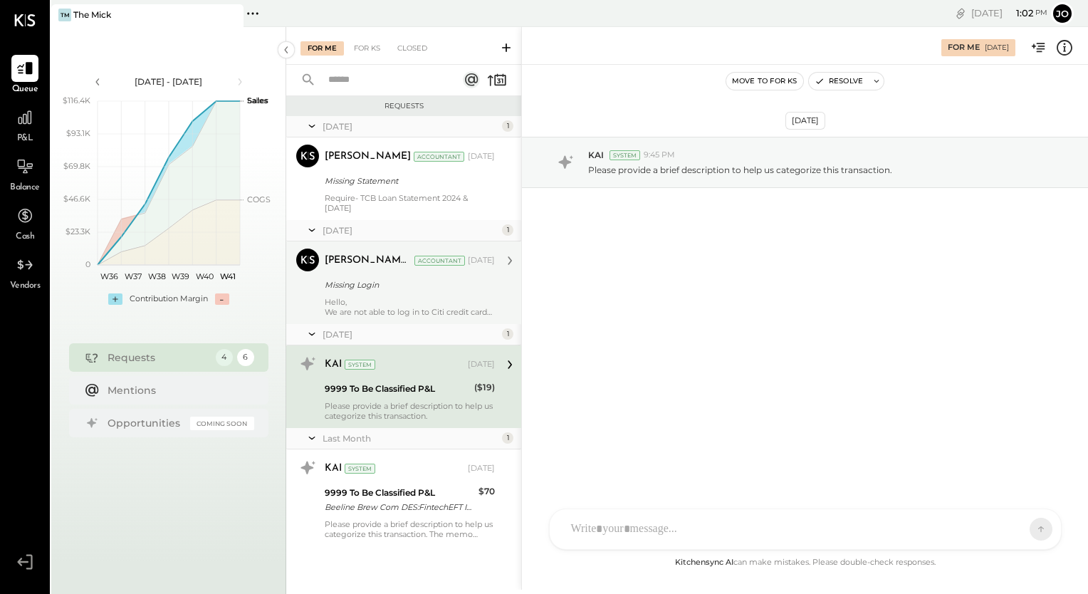
click at [575, 537] on div "RS [PERSON_NAME] HT [PERSON_NAME] R rohit.[PERSON_NAME]+testing_employee A admi…" at bounding box center [805, 528] width 513 height 41
click at [1014, 528] on icon at bounding box center [1013, 528] width 14 height 14
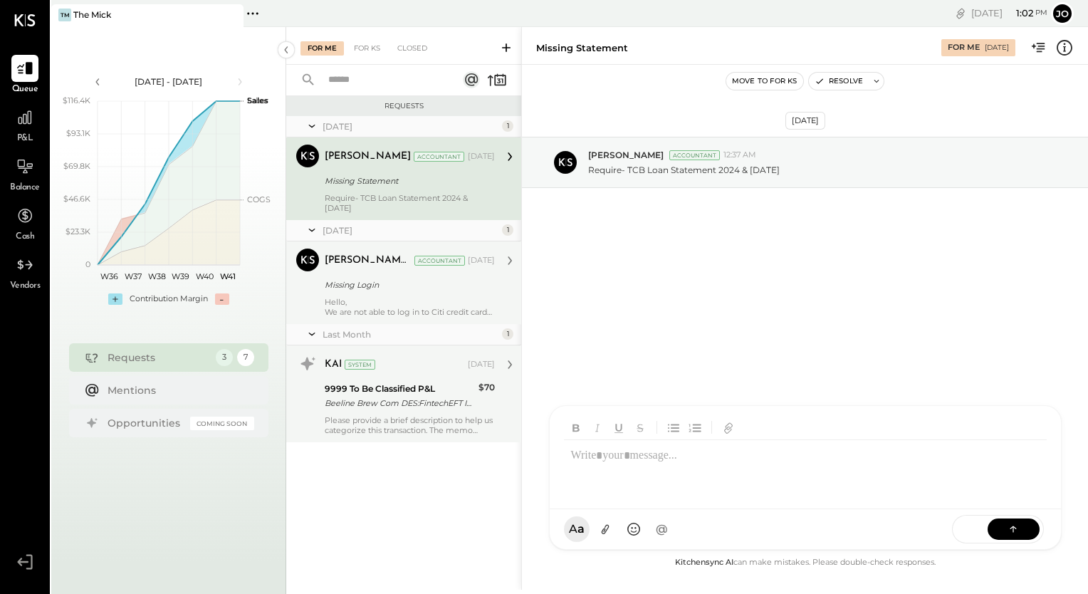
click at [395, 415] on div "Please provide a brief description to help us categorize this transaction. The …" at bounding box center [410, 425] width 170 height 20
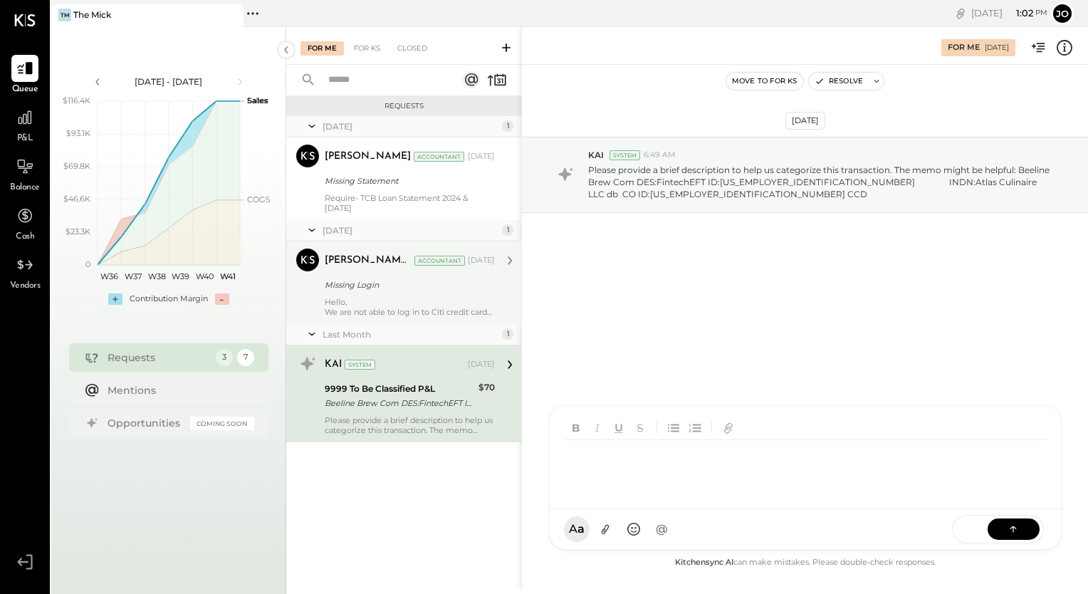
click at [572, 533] on div "RS [PERSON_NAME] HT [PERSON_NAME] R rohit.[PERSON_NAME]+testing_employee A admi…" at bounding box center [805, 477] width 513 height 145
click at [1005, 526] on button at bounding box center [1013, 528] width 52 height 21
